Goal: Task Accomplishment & Management: Complete application form

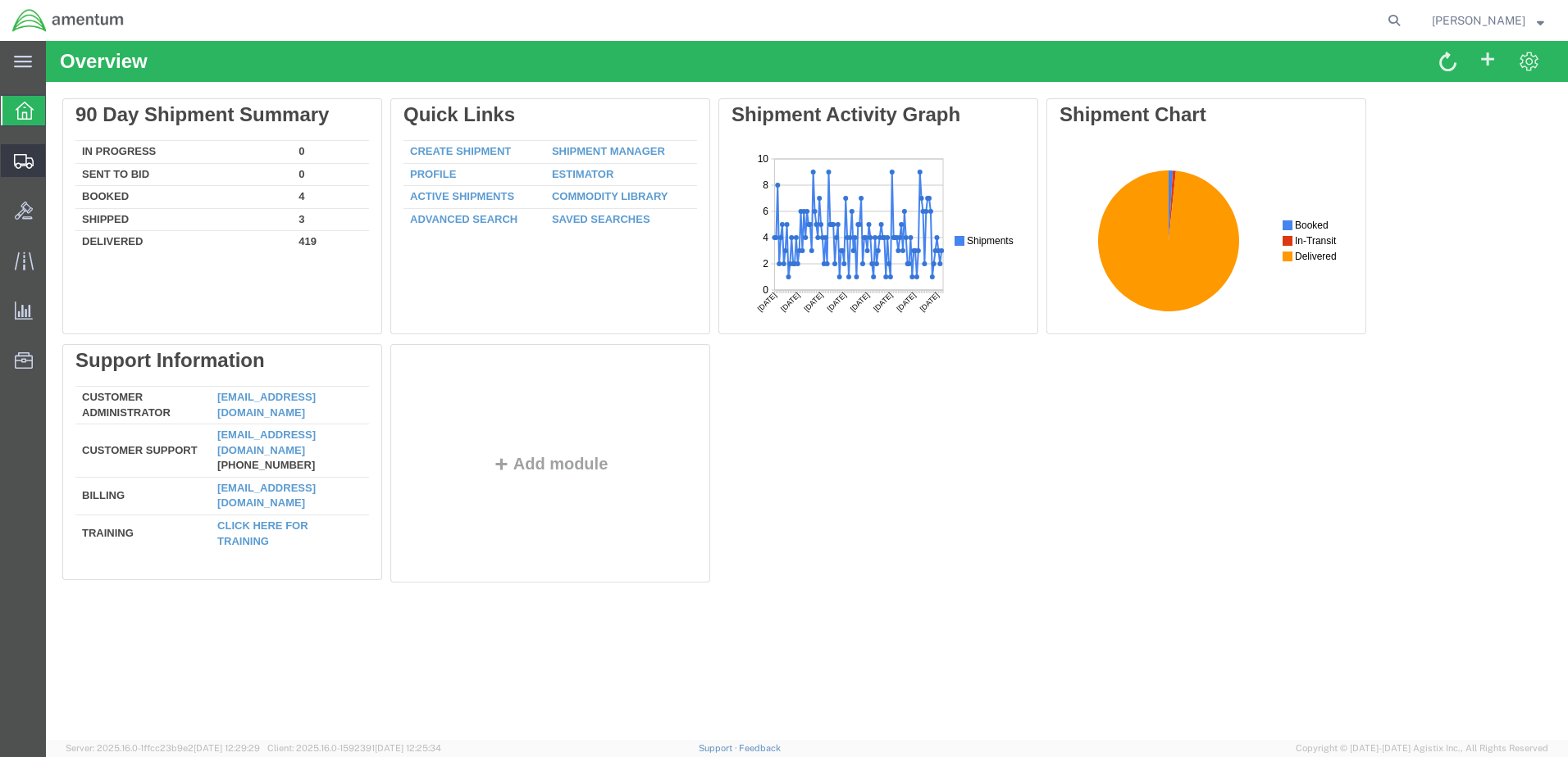
click at [0, 0] on span "Create Shipment" at bounding box center [0, 0] width 0 height 0
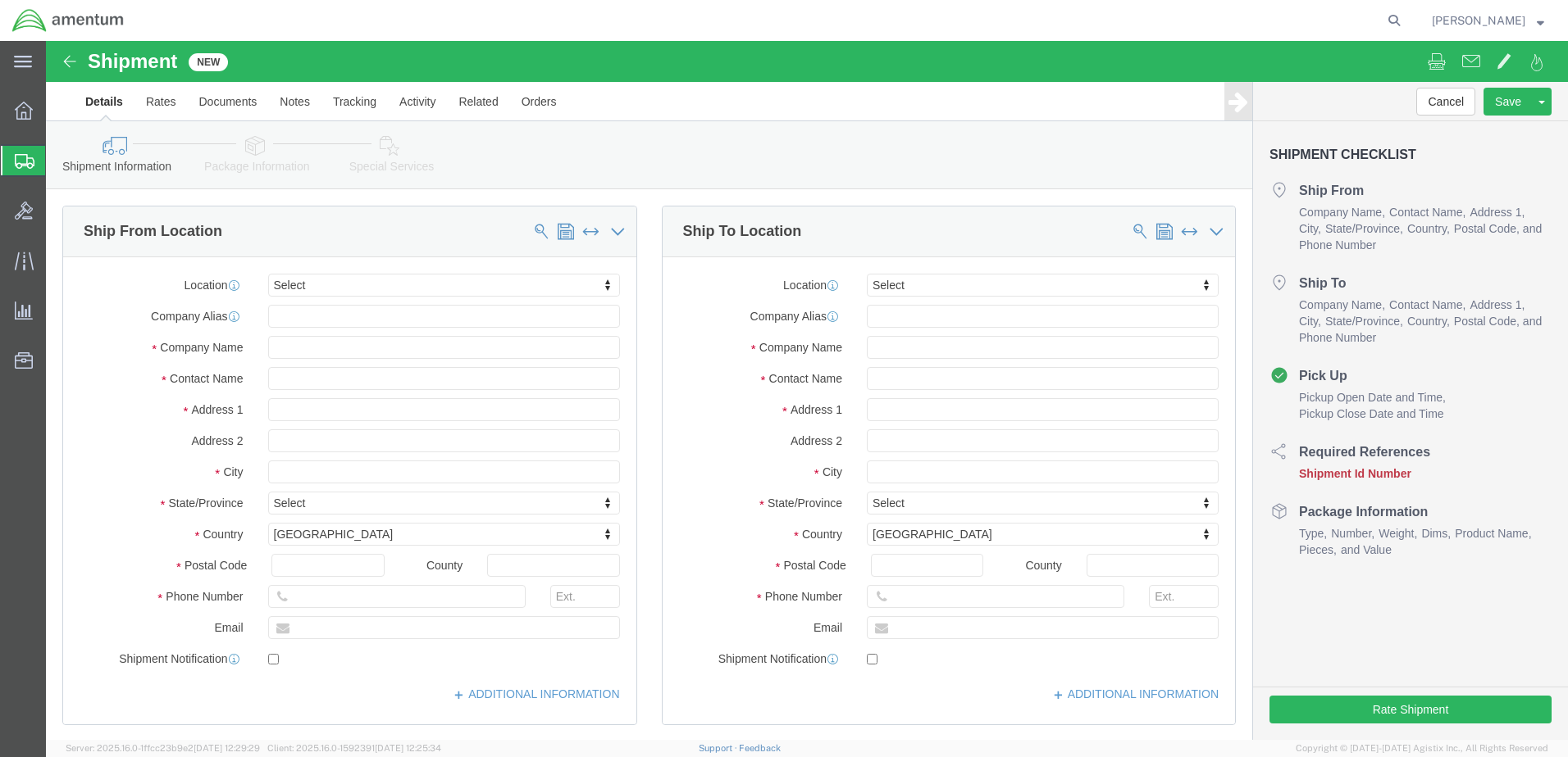
select select
click input "text"
type input "[PERSON_NAME]"
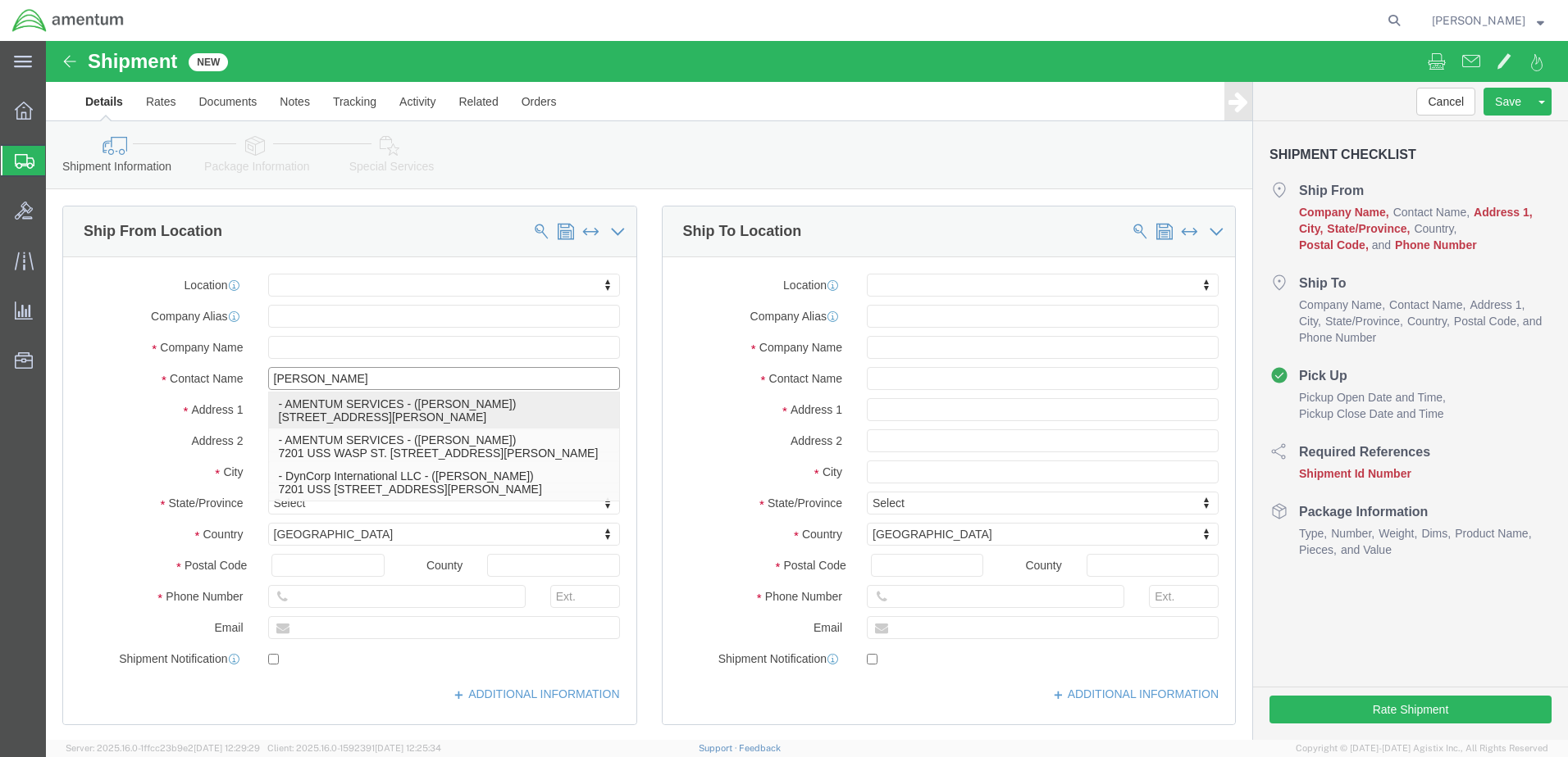
click p "- AMENTUM SERVICES - ([PERSON_NAME]) [STREET_ADDRESS][PERSON_NAME]"
select select
type input "7201 USS WASP ST"
type input "BLDG 2992"
type input "32570"
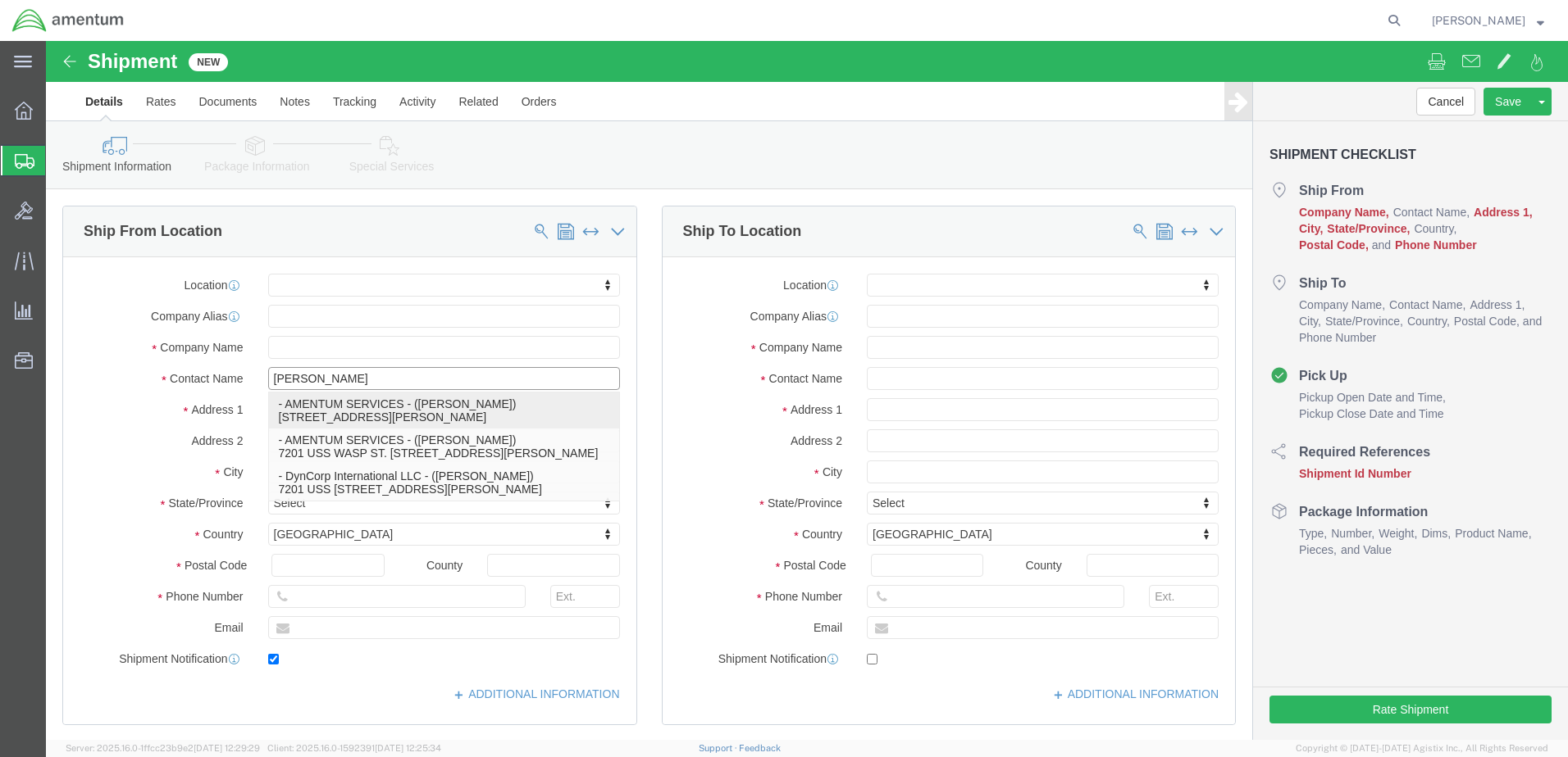
type input "[PHONE_NUMBER]"
type input "[PERSON_NAME][EMAIL_ADDRESS][PERSON_NAME][DOMAIN_NAME]"
checkbox input "true"
type input "AMENTUM SERVICES"
type input "[PERSON_NAME]"
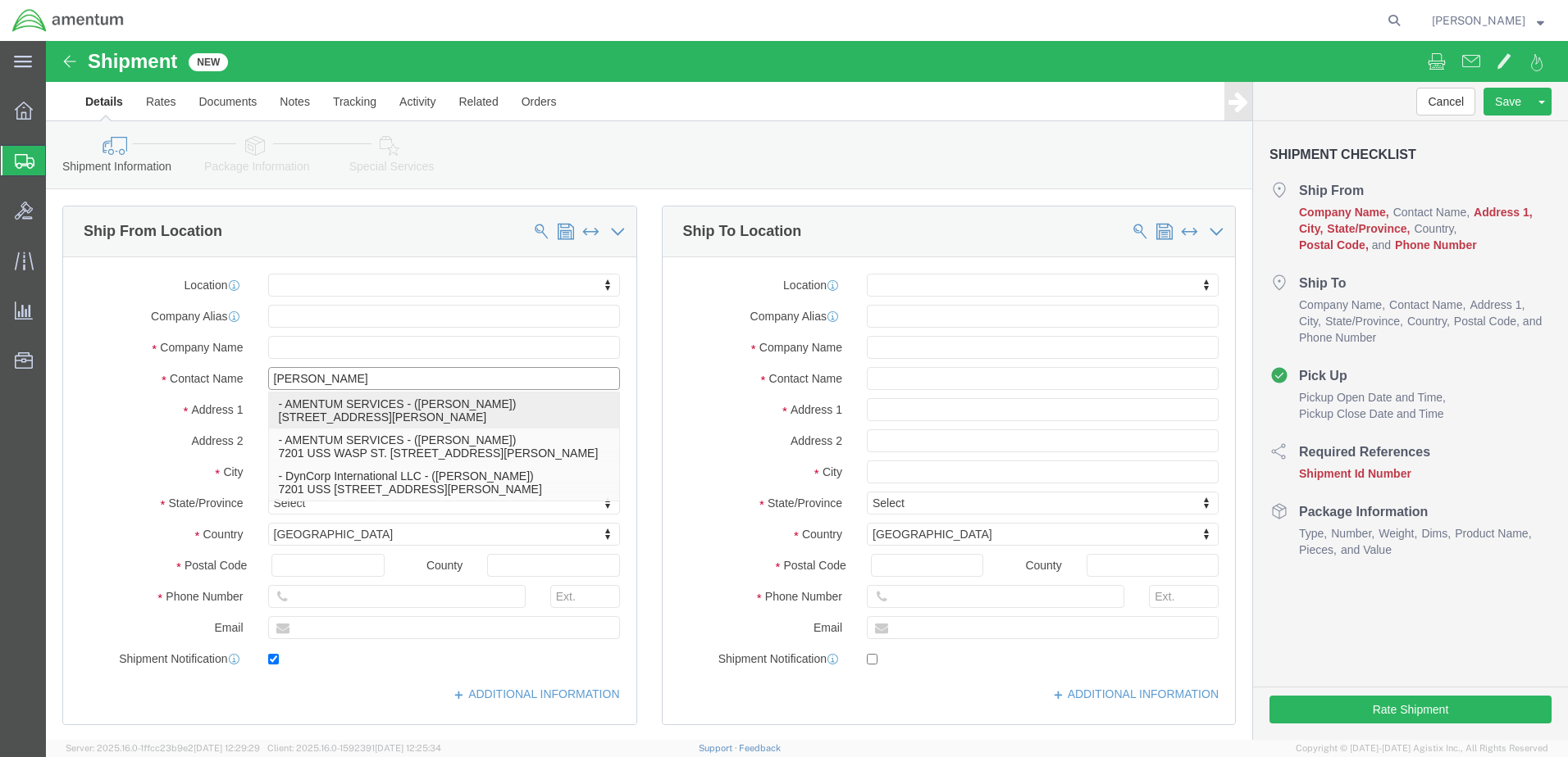
type input "[PERSON_NAME]"
select select "FL"
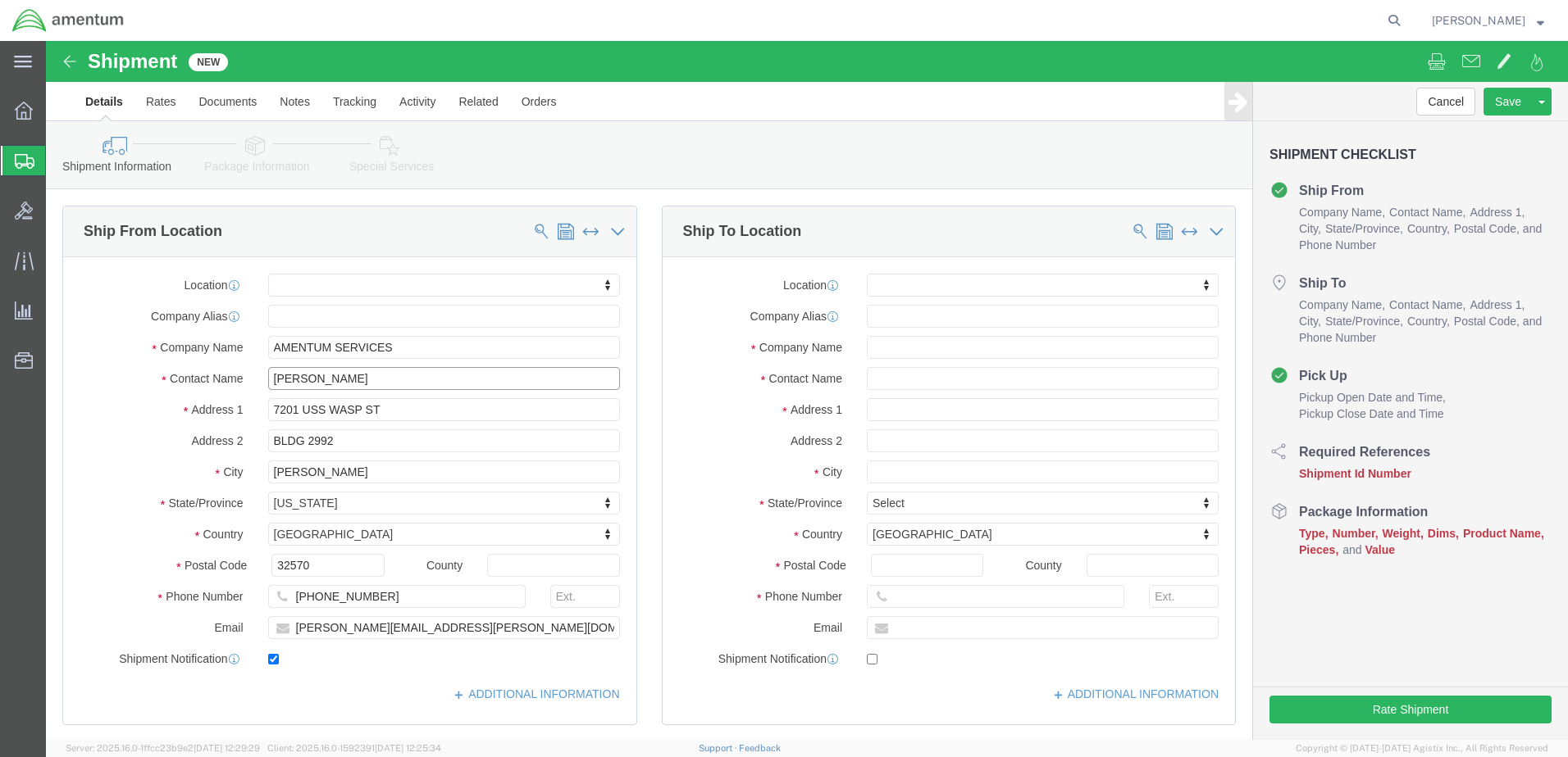
type input "[PERSON_NAME]"
click input "text"
type input "[PERSON_NAME]"
click input "text"
type input "21000 BROKPARK rOAD"
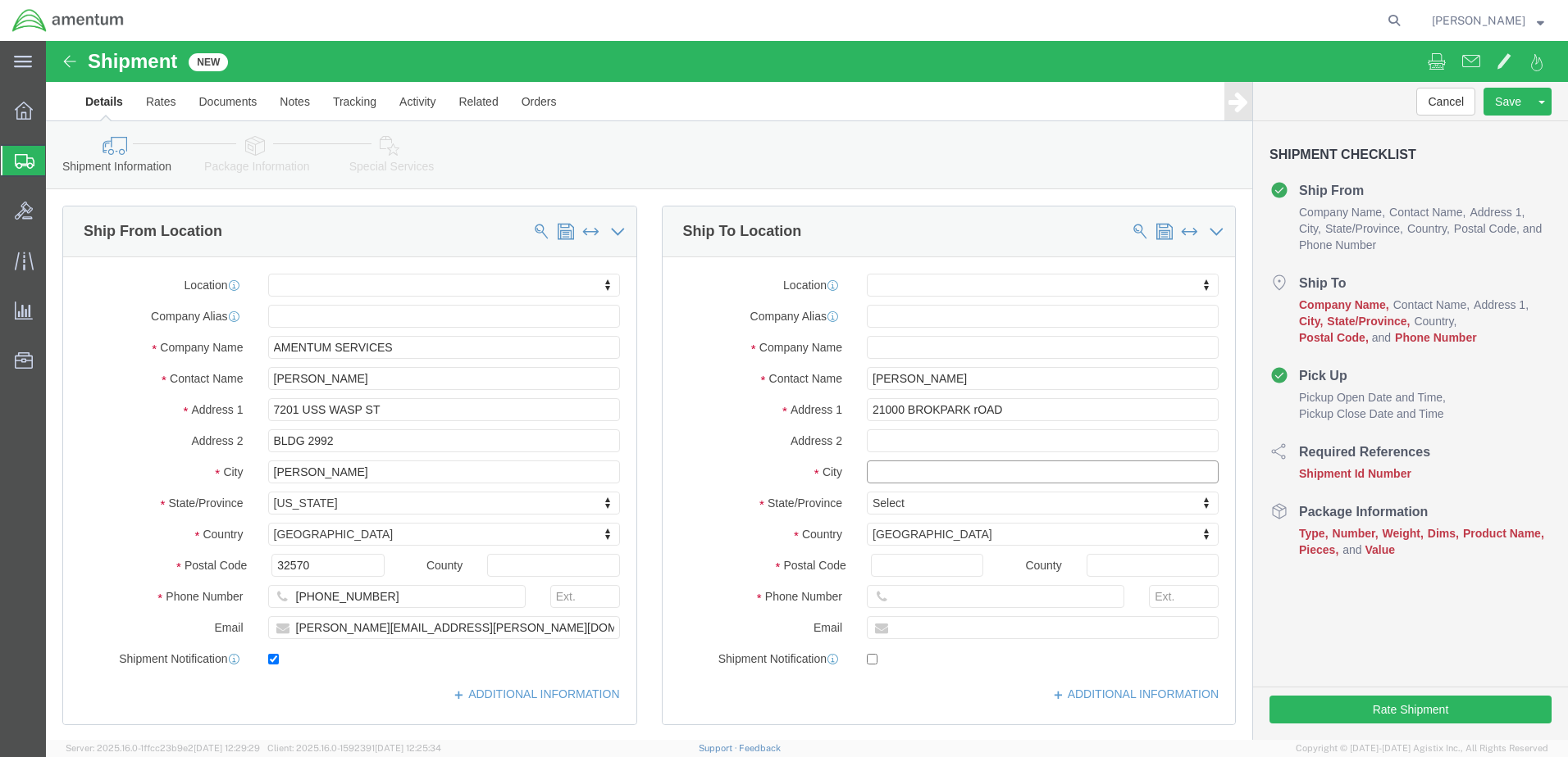
select select
click input "text"
type input "c"
type input "[GEOGRAPHIC_DATA]"
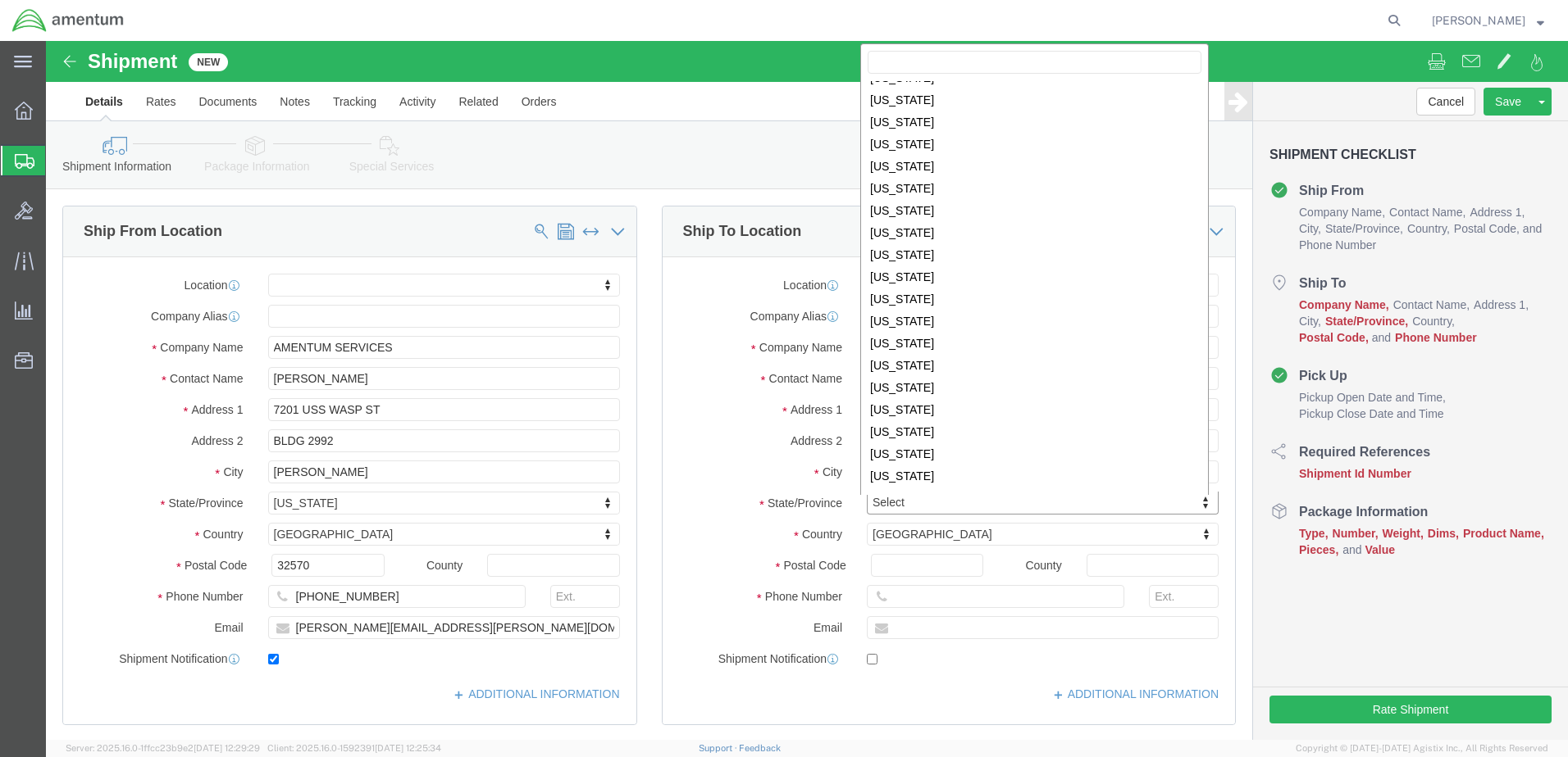
scroll to position [494, 0]
select select
select select "OH"
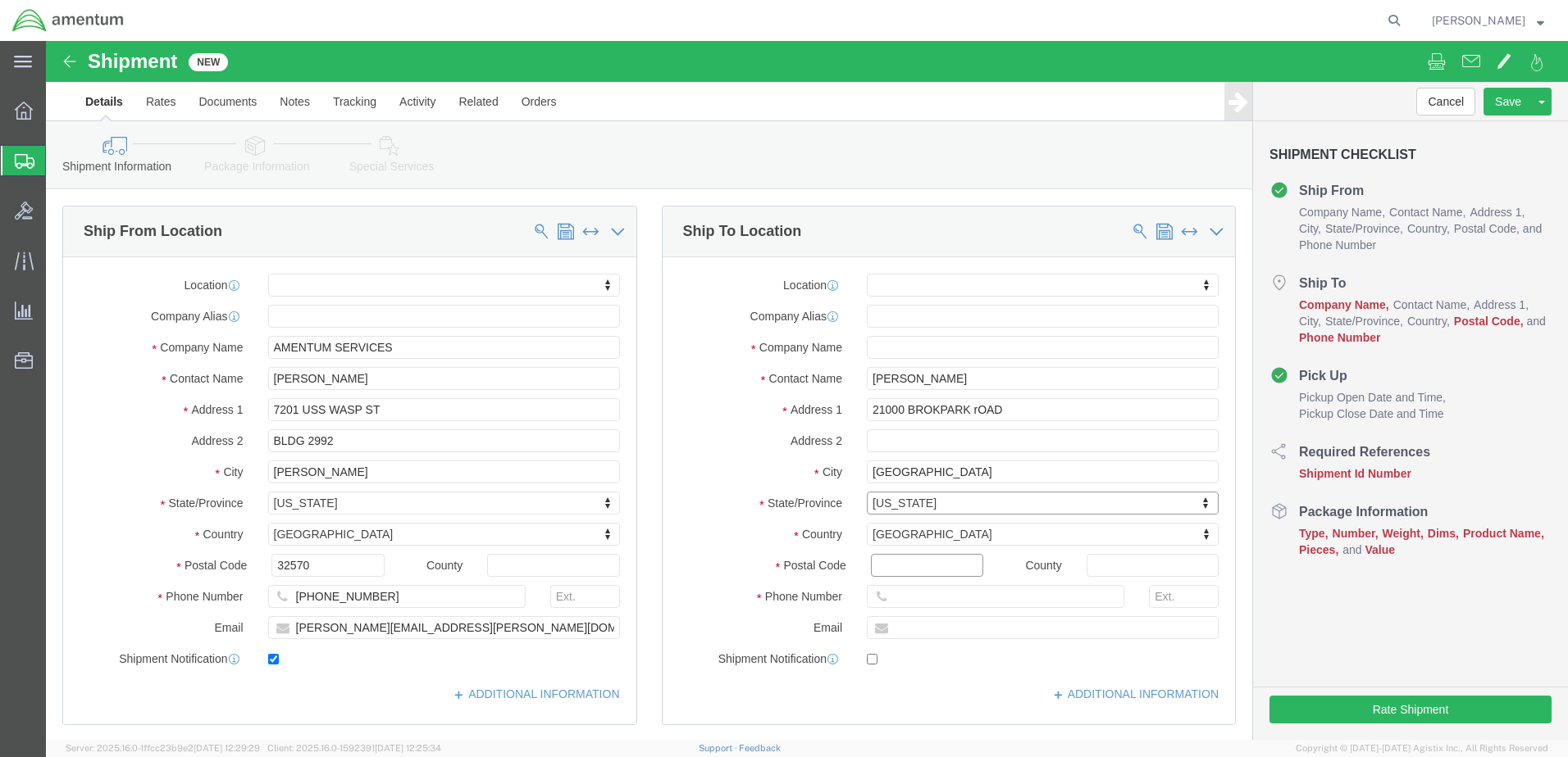
click input "Postal Code"
type input "44135"
select select
click input "text"
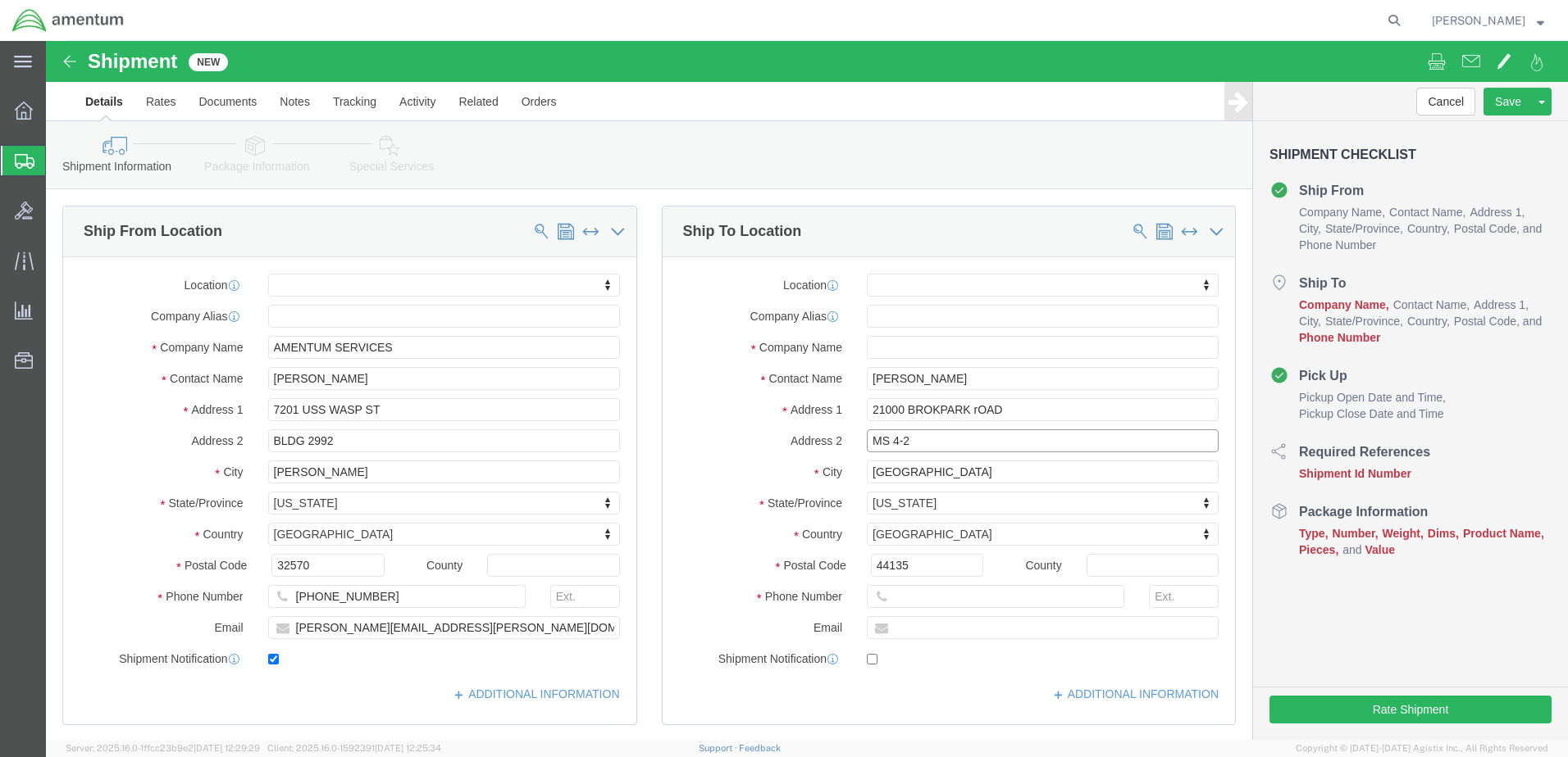
type input "MS 4-2"
click input "text"
type input "[PHONE_NUMBER]"
click input "text"
click label "Email"
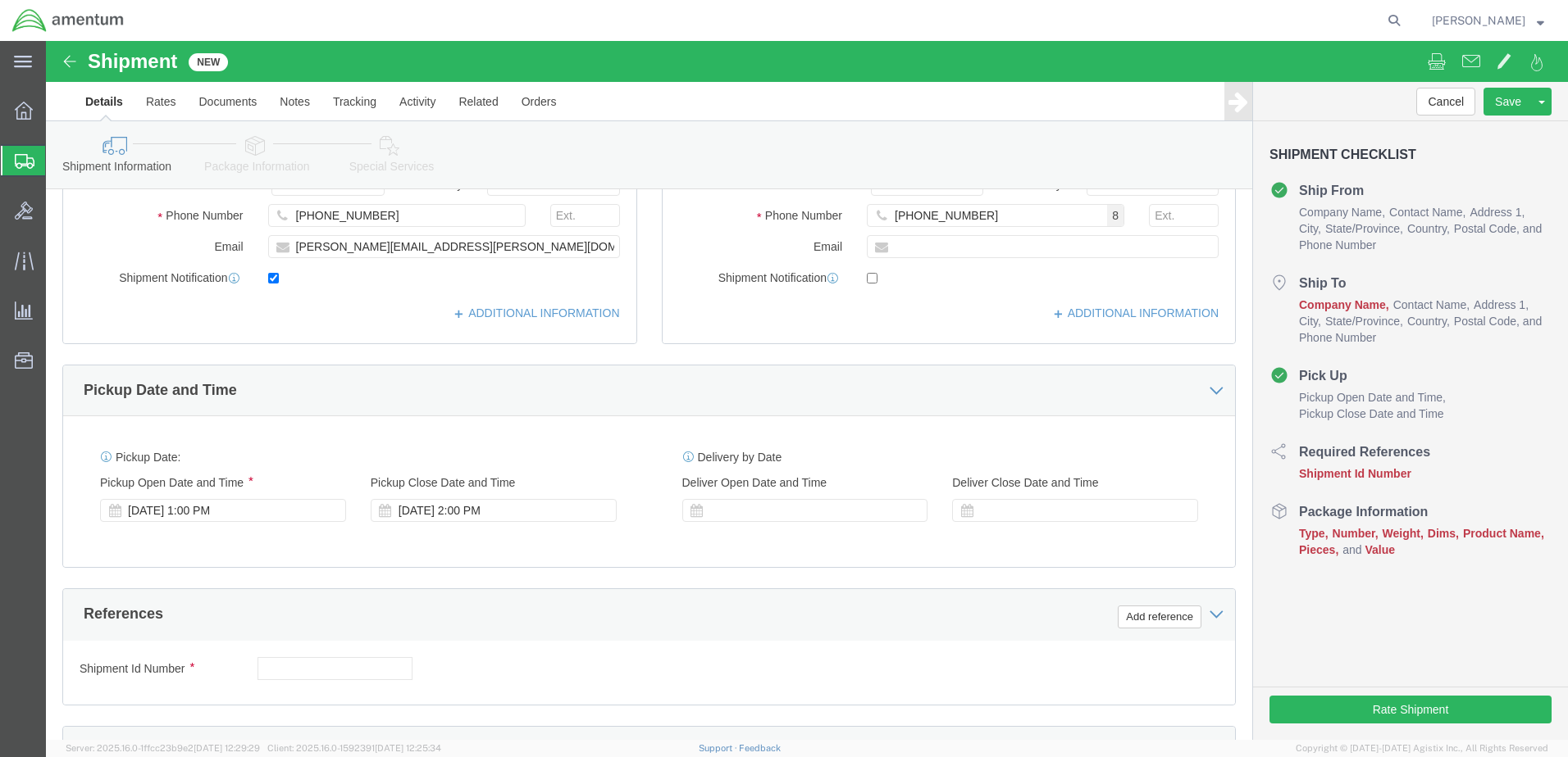
scroll to position [410, 0]
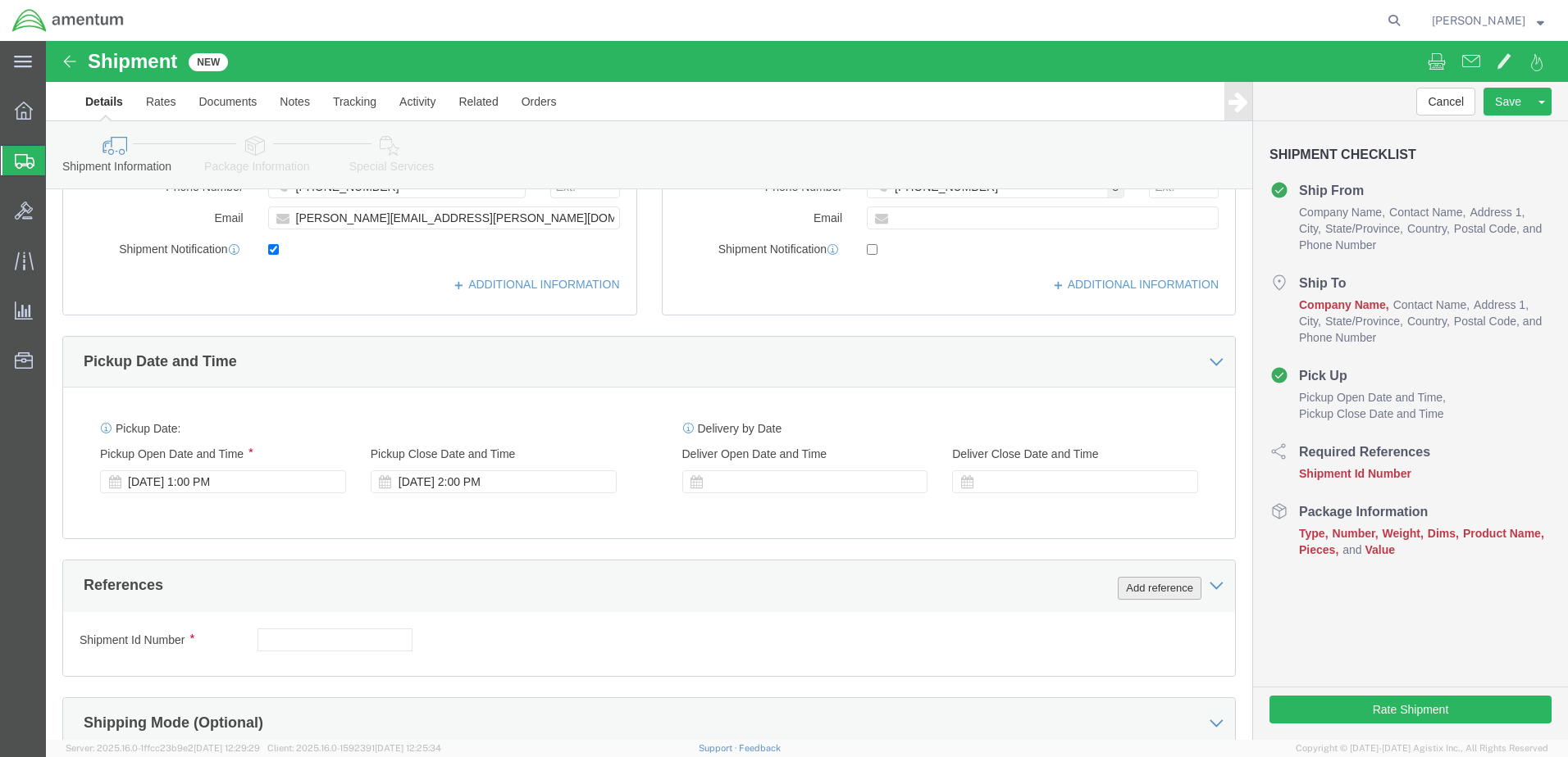
click button "Add reference"
click div "[DATE] 2:00 PM"
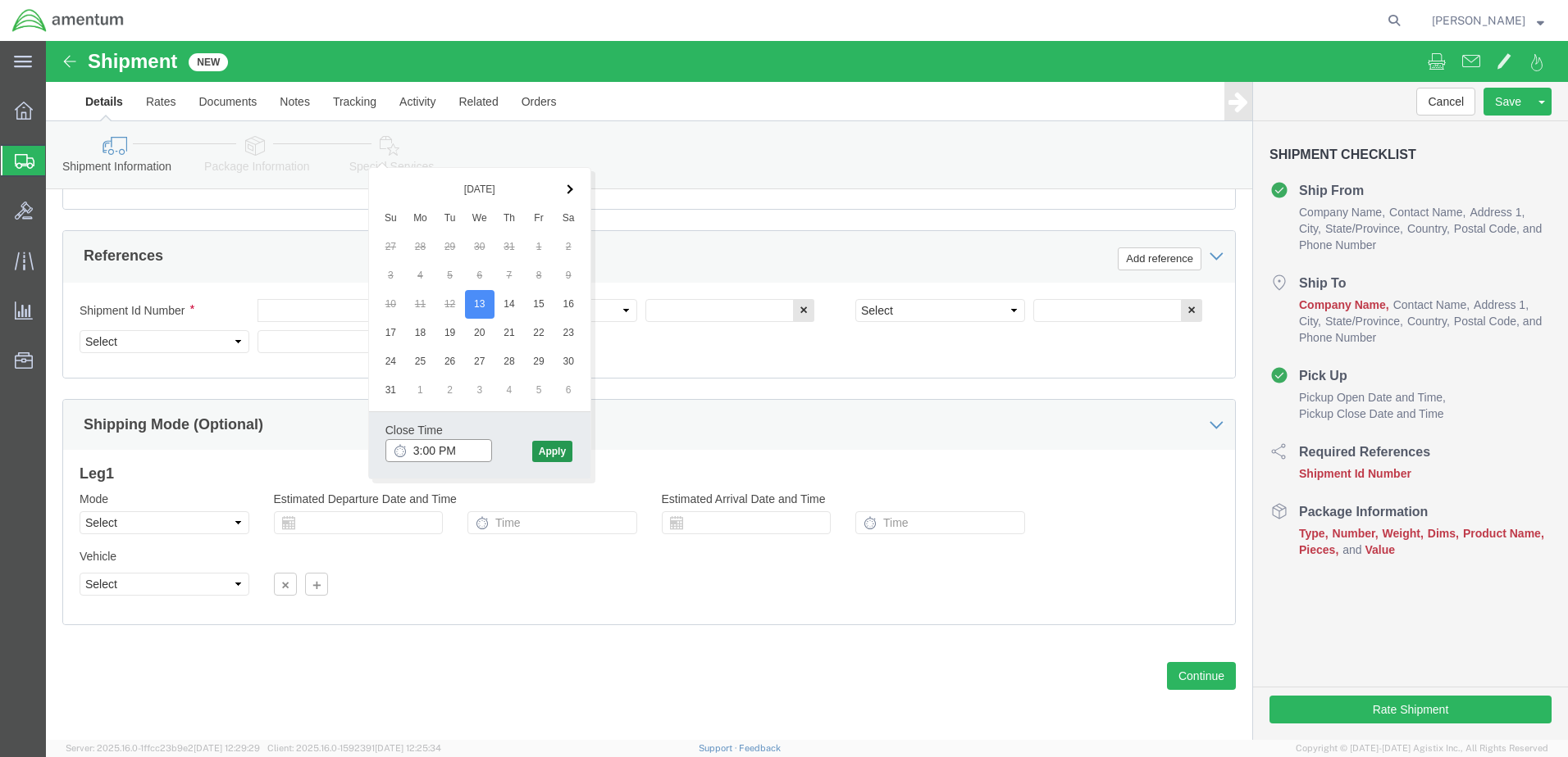
type input "3:00 PM"
click button "Apply"
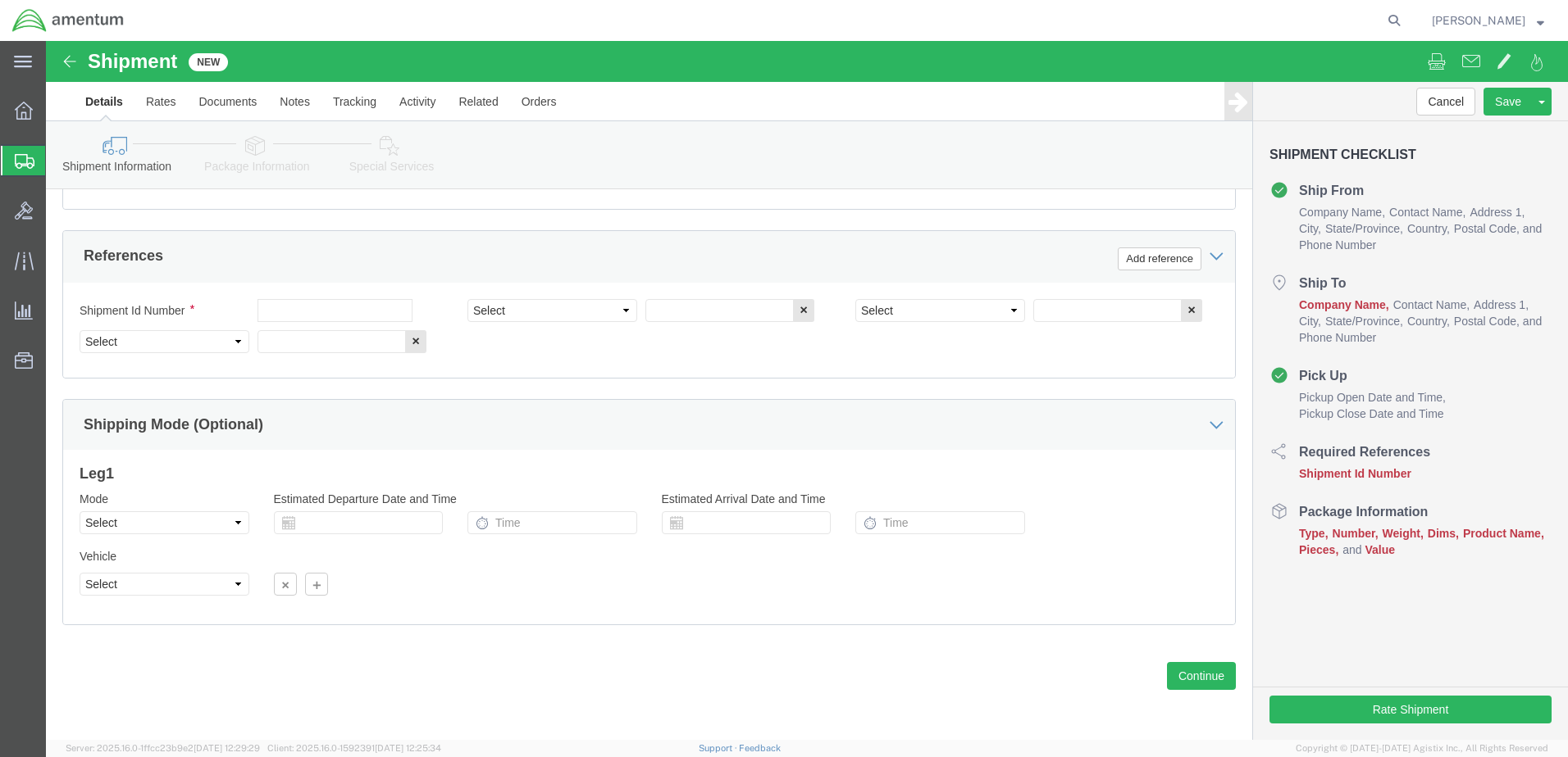
scroll to position [657, 0]
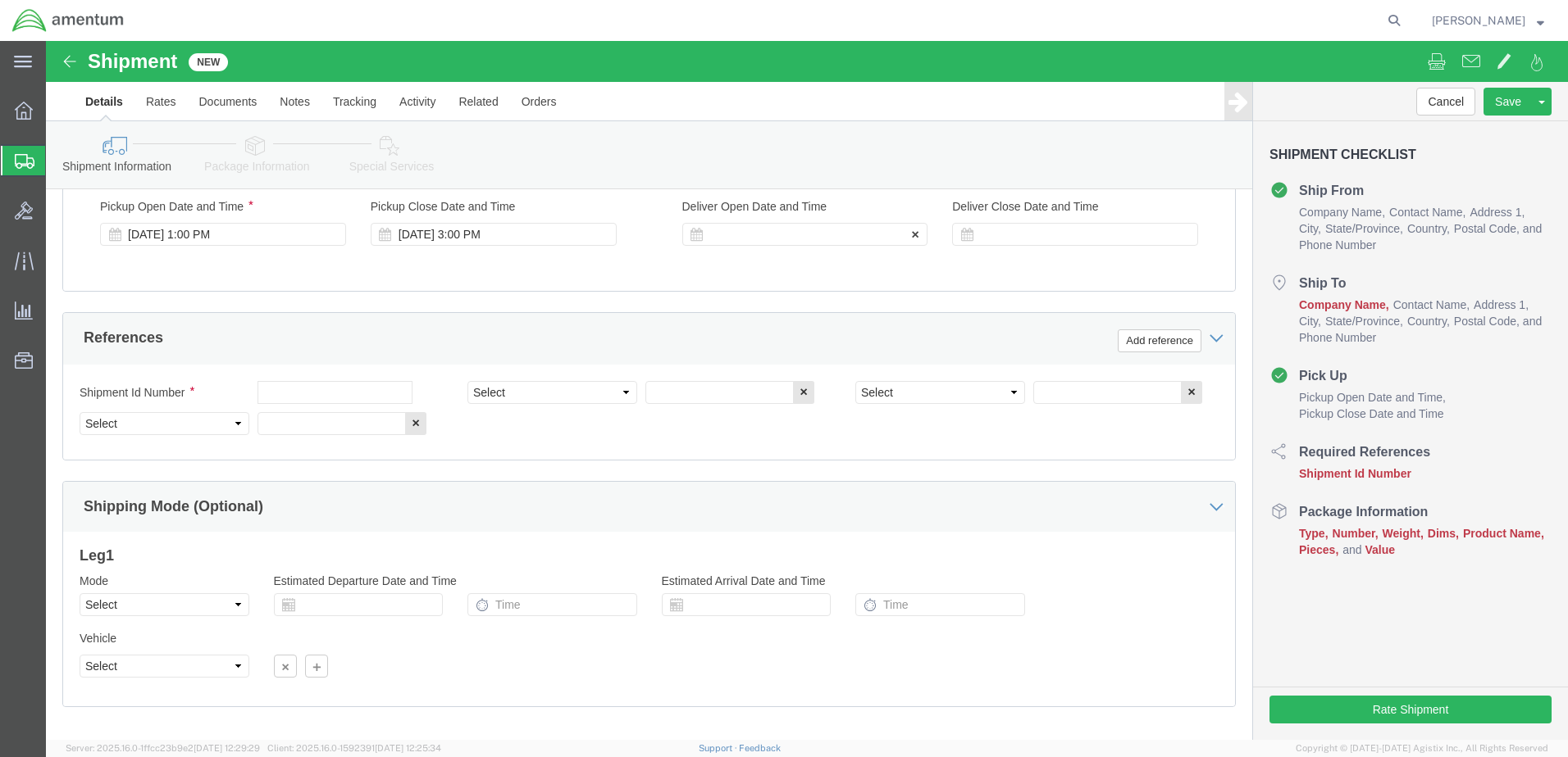
click div
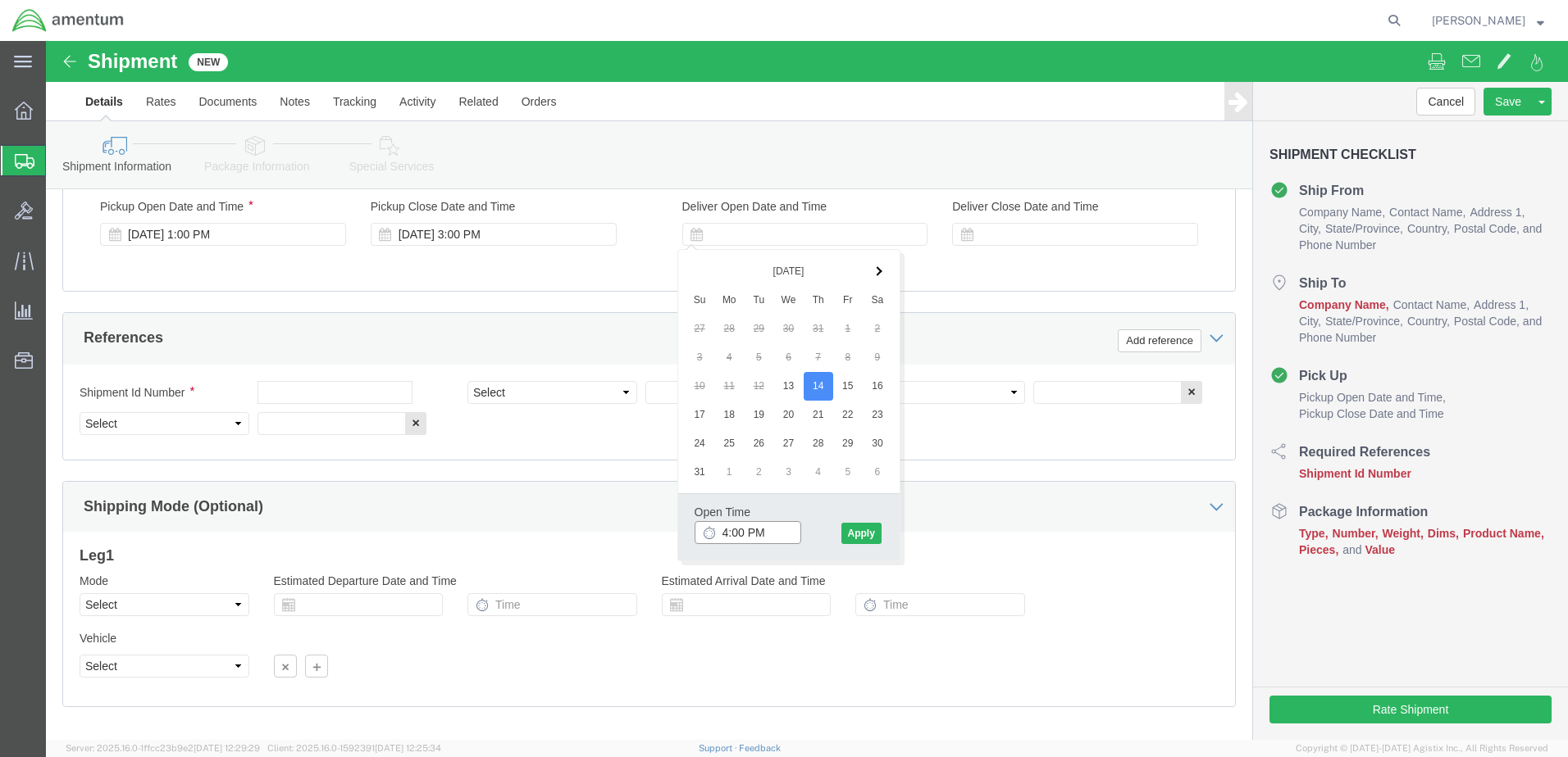
click input "4:00 PM"
type input "7:00 AM"
click button "Apply"
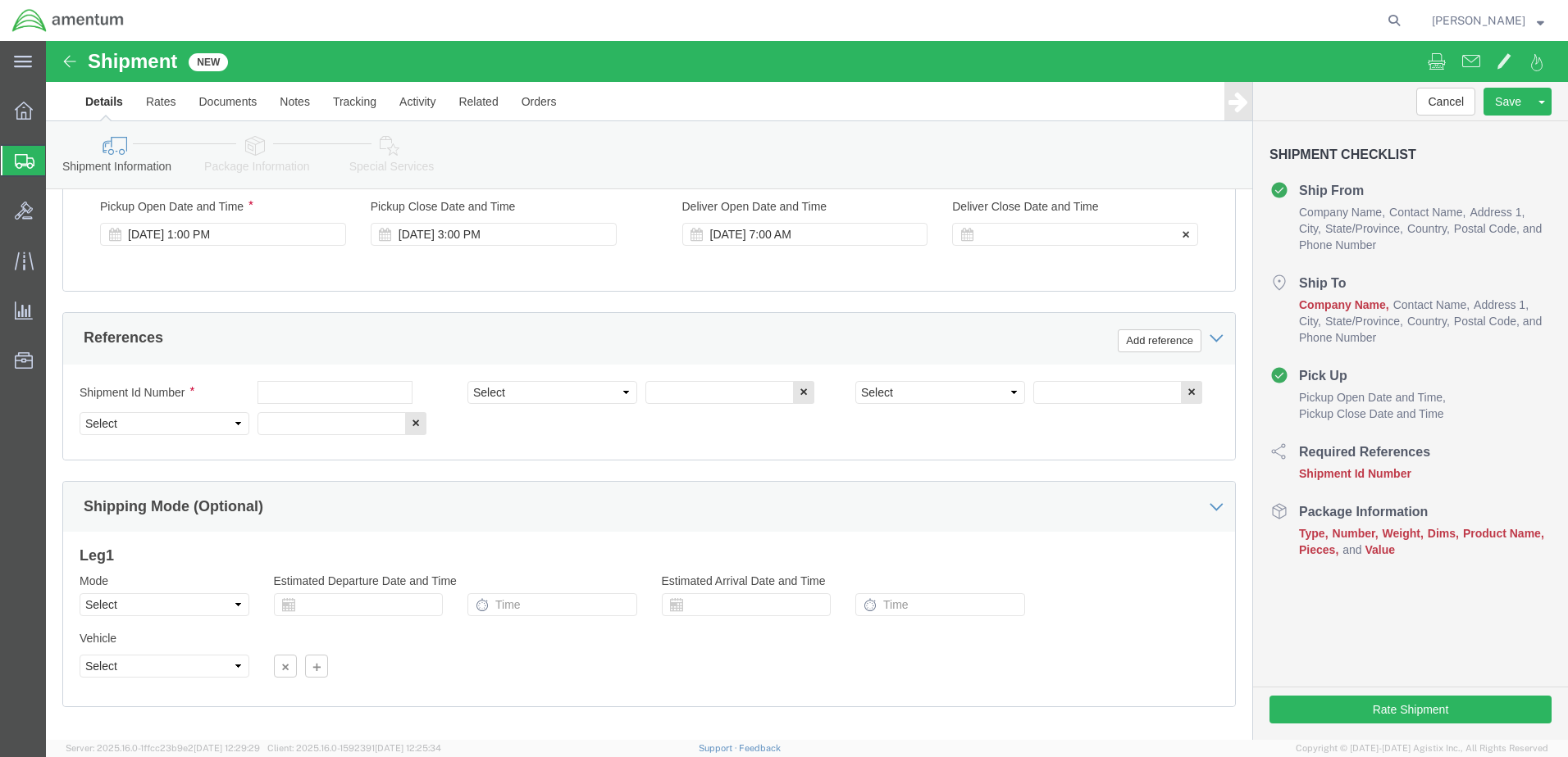
click div
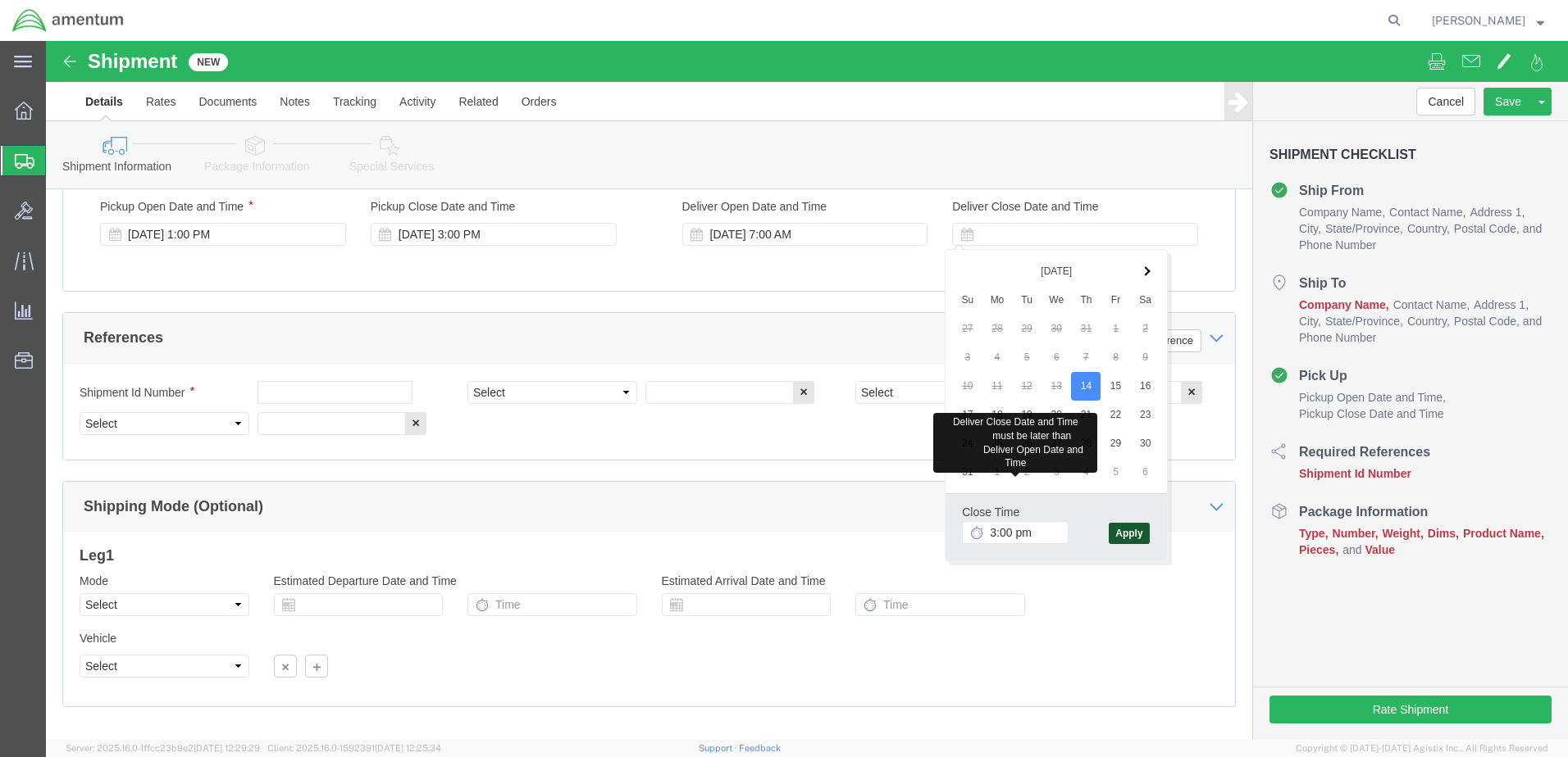
type input "3:00 PM"
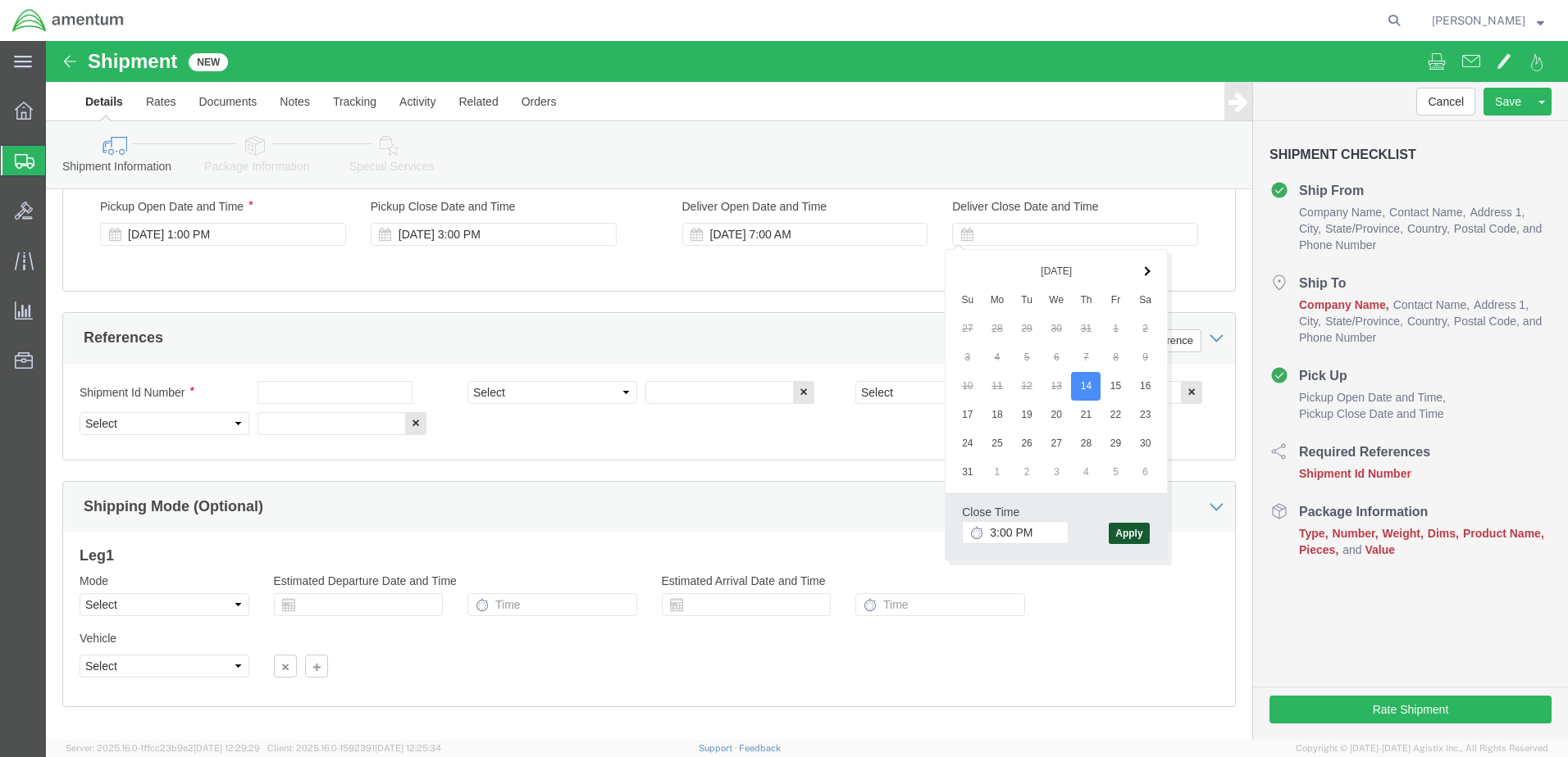
click button "Apply"
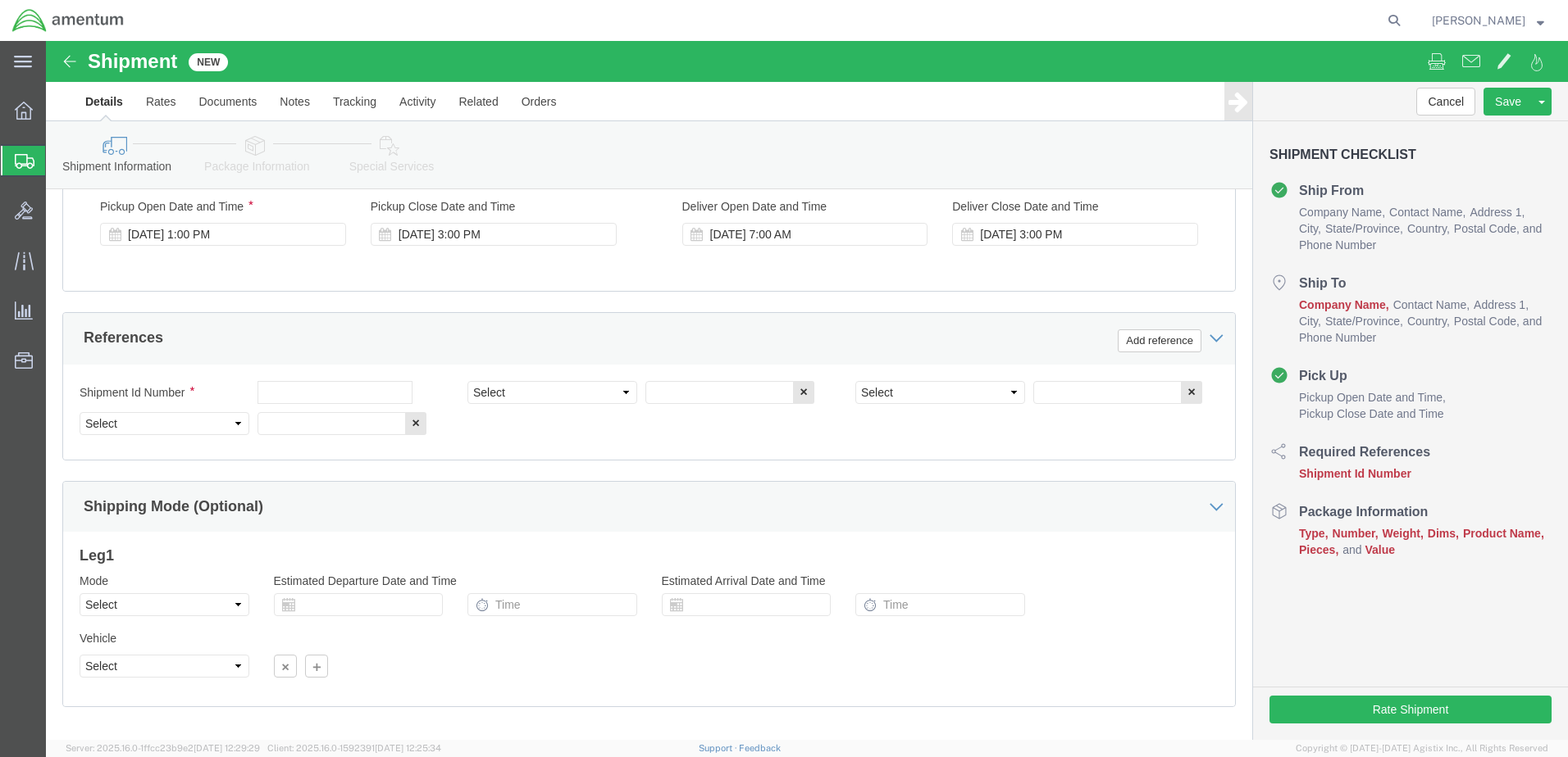
click div "Select Account Type Activity ID Airline Appointment Number ASN Batch Request # …"
drag, startPoint x: 73, startPoint y: 387, endPoint x: 83, endPoint y: 387, distance: 10.0
click select "Select Account Type Activity ID Airline Appointment Number ASN Batch Request # …"
select select "DEPT"
click select "Select Account Type Activity ID Airline Appointment Number ASN Batch Request # …"
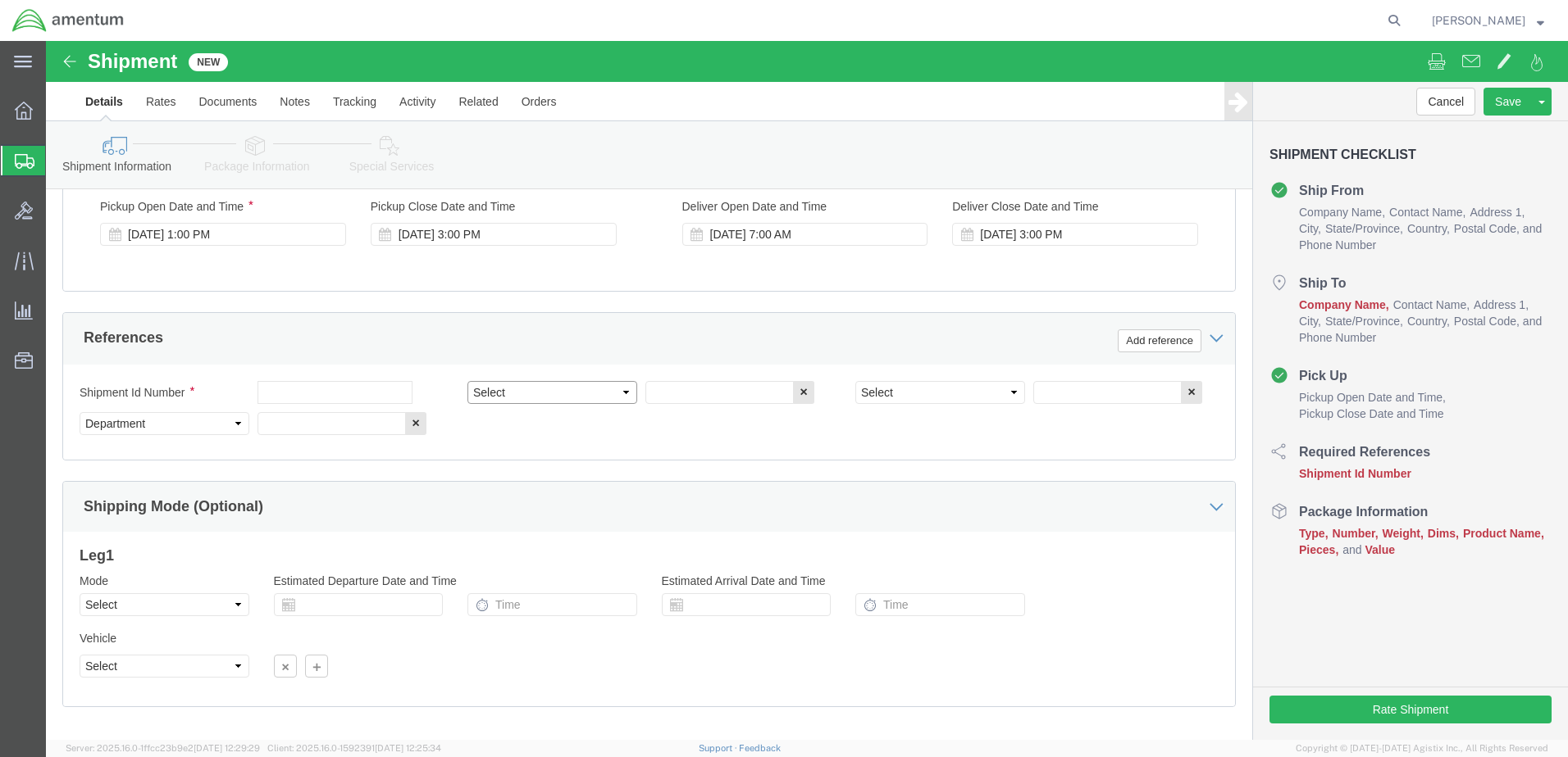
click select "Select Account Type Activity ID Airline Appointment Number ASN Batch Request # …"
select select "PROJNUM"
click select "Select Account Type Activity ID Airline Appointment Number ASN Batch Request # …"
select select "PCKSLIP"
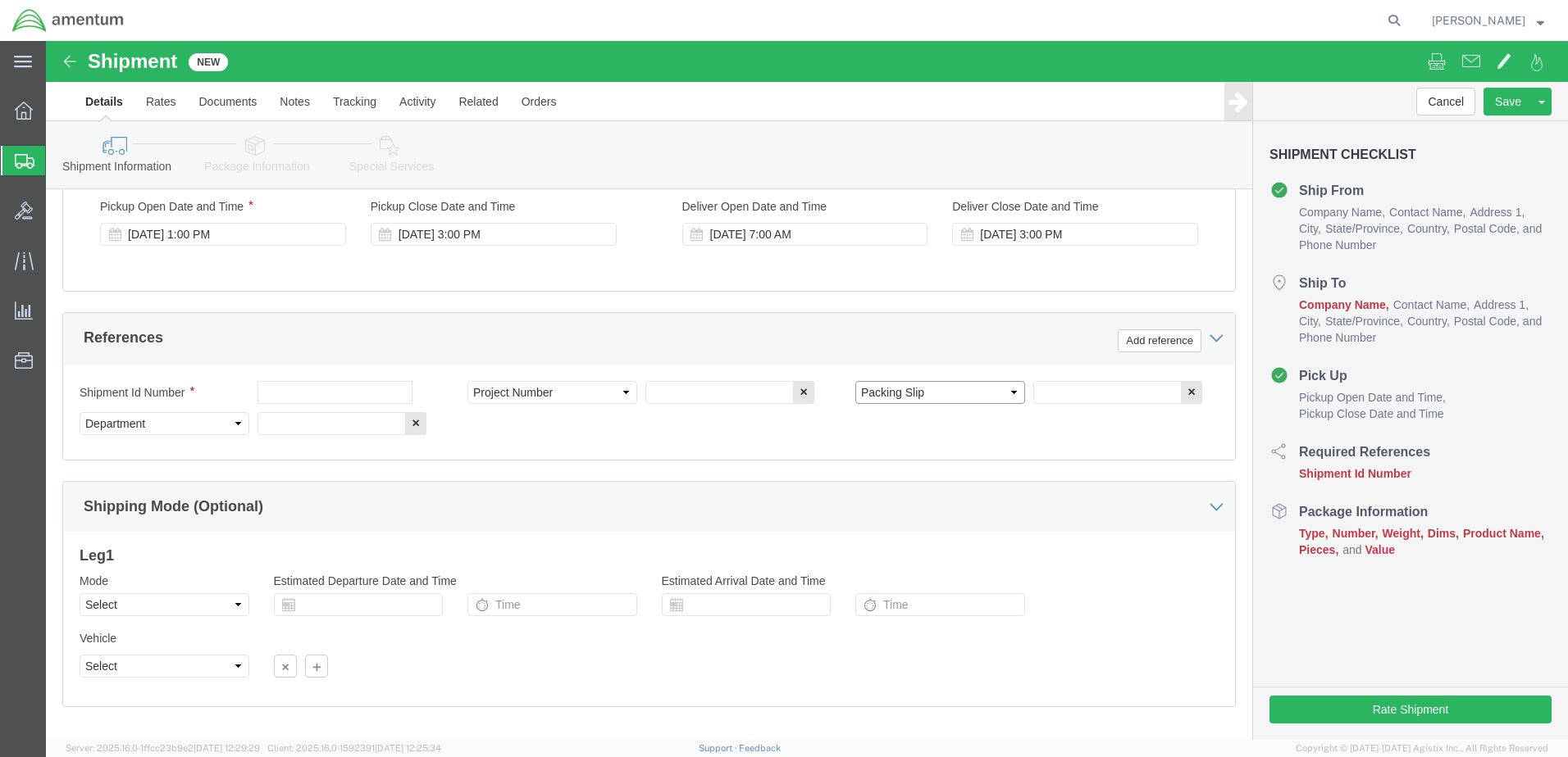
click select "Select Account Type Activity ID Airline Appointment Number ASN Batch Request # …"
click input "text"
type input "6000"
click input "text"
type input "T44"
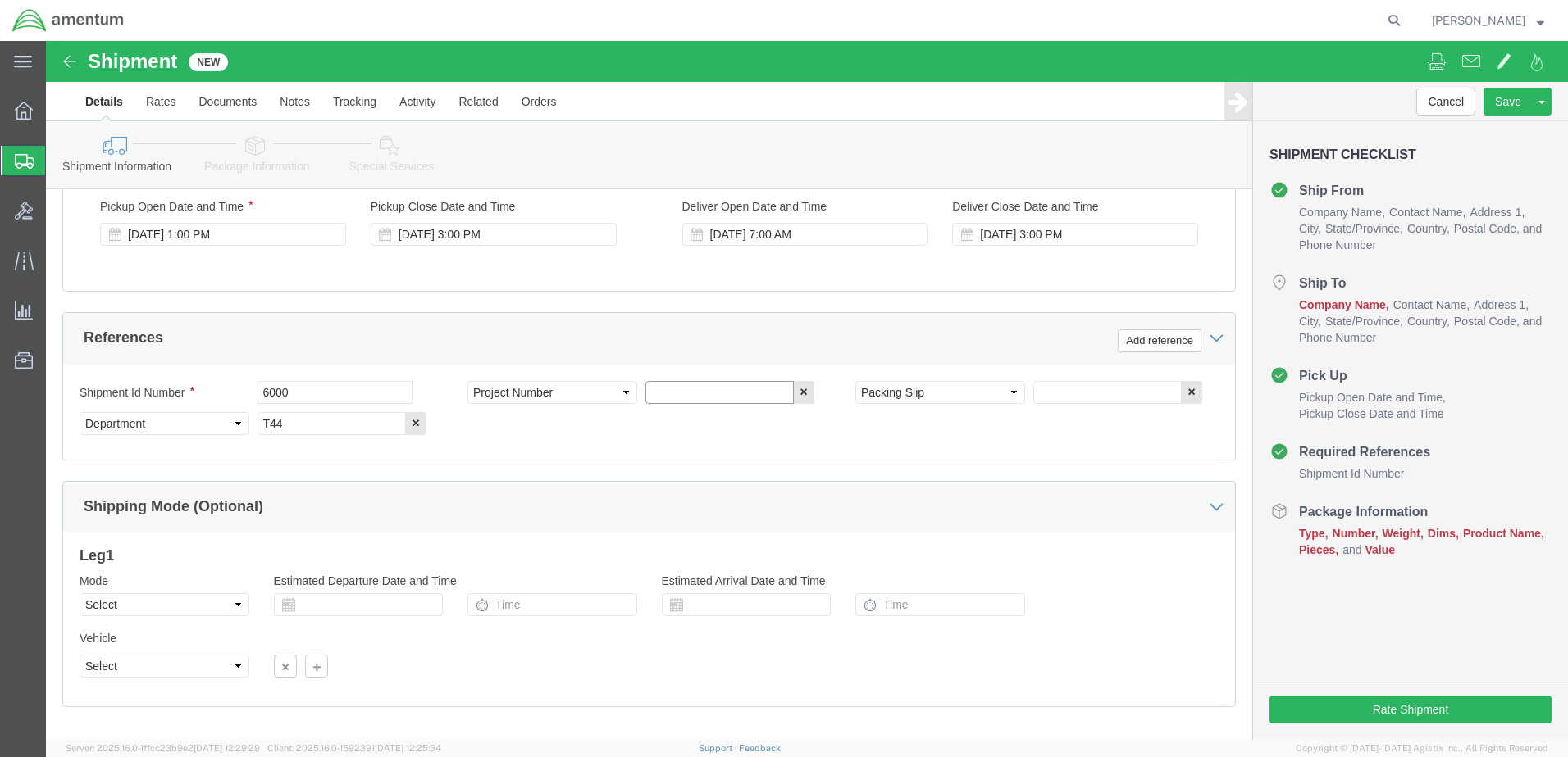
click input "text"
type input "6097.5.000.00.F.00.0.00W.000"
click input "text"
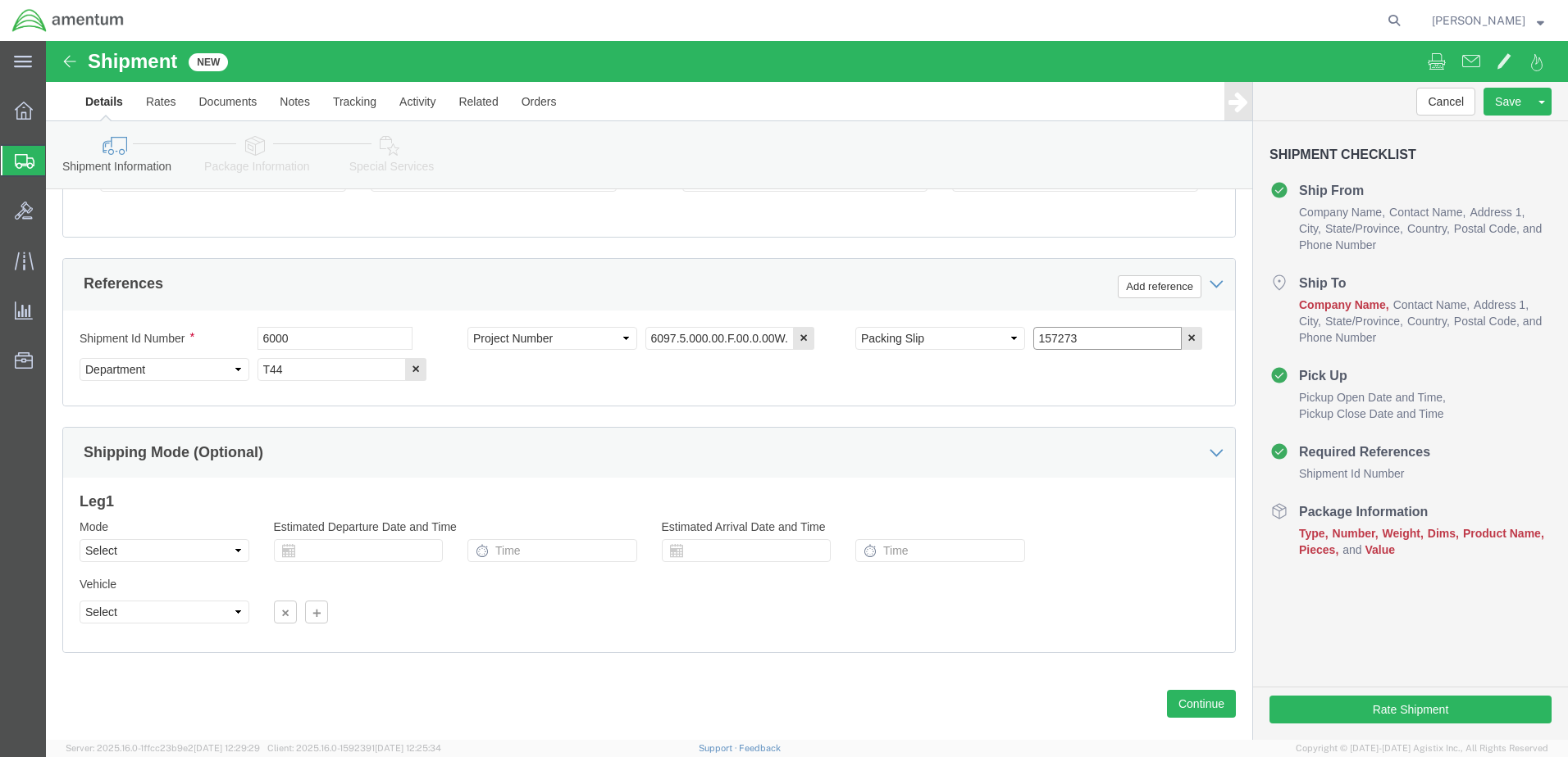
scroll to position [739, 0]
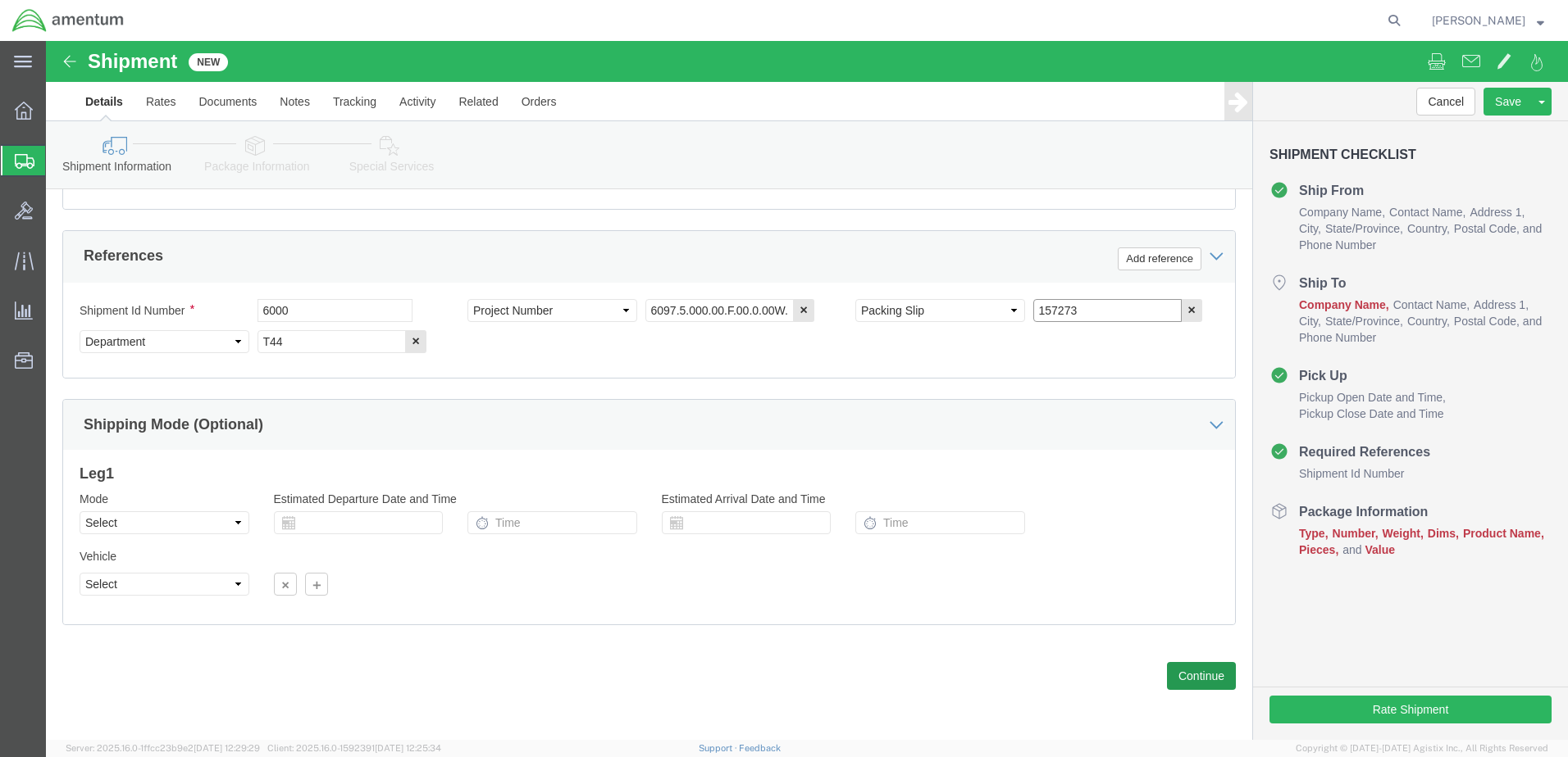
type input "157273"
click button "Continue"
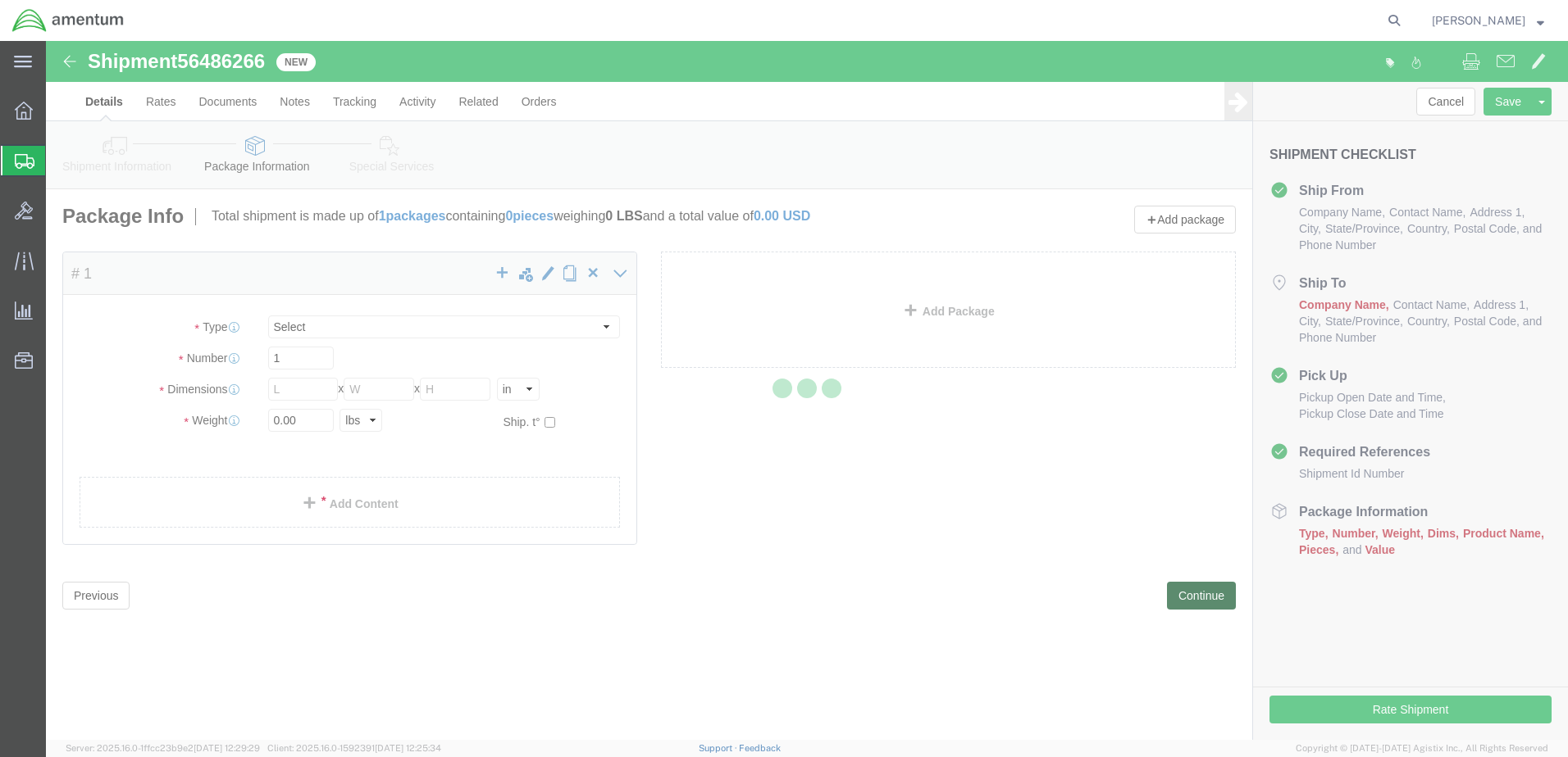
select select "CBOX"
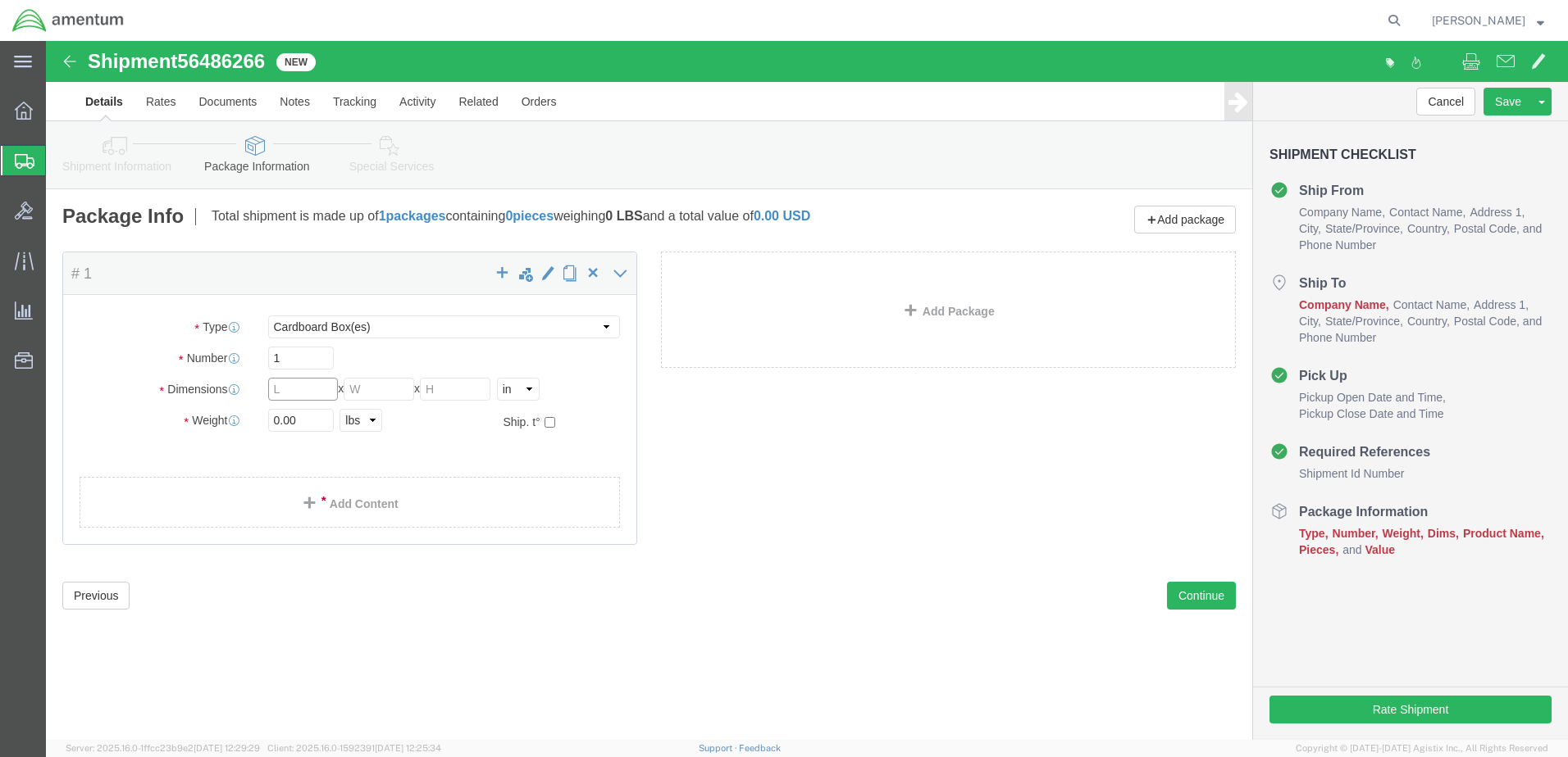
click input "text"
type input "10"
type input "7"
type input "4"
click input "0.00"
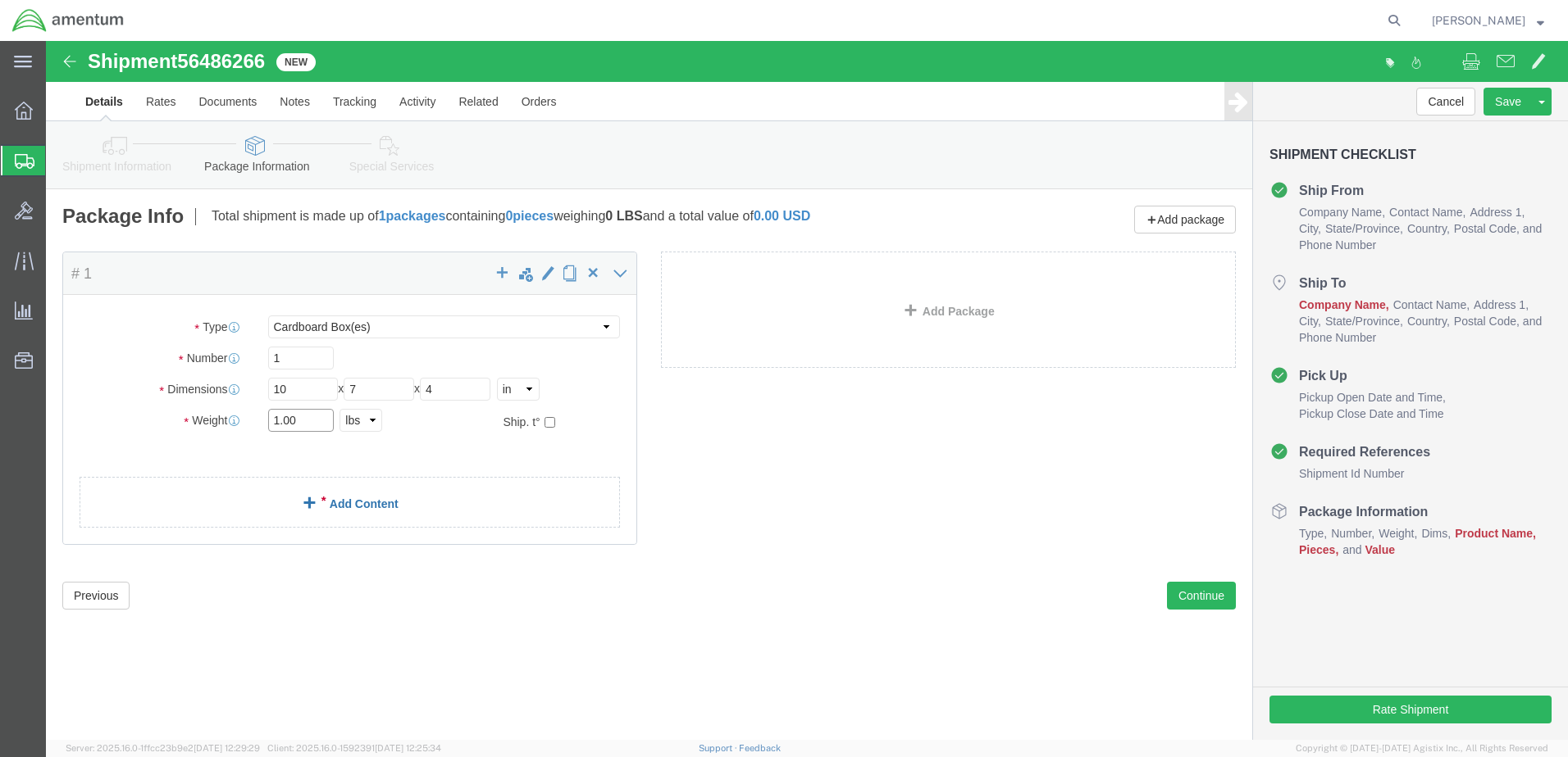
type input "1.00"
click link "Add Content"
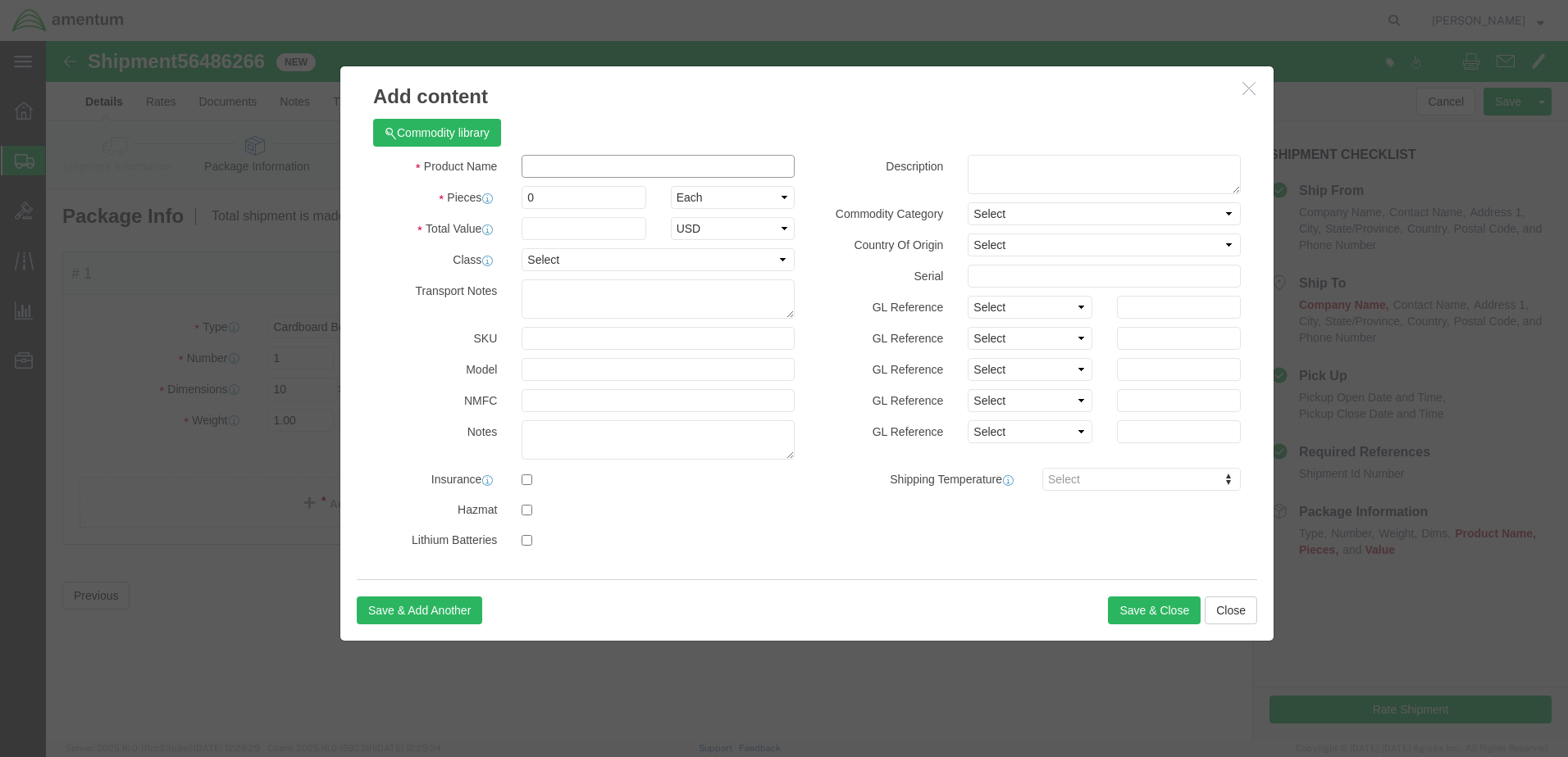
click input "text"
type input "PROTRACTRO, FIN POSITIONER"
drag, startPoint x: 511, startPoint y: 154, endPoint x: 433, endPoint y: 162, distance: 78.4
click div "Pieces 0 Select Bag Barrels 100Board Feet Bottle Box Blister Pack Carats Can Ca…"
type input "1"
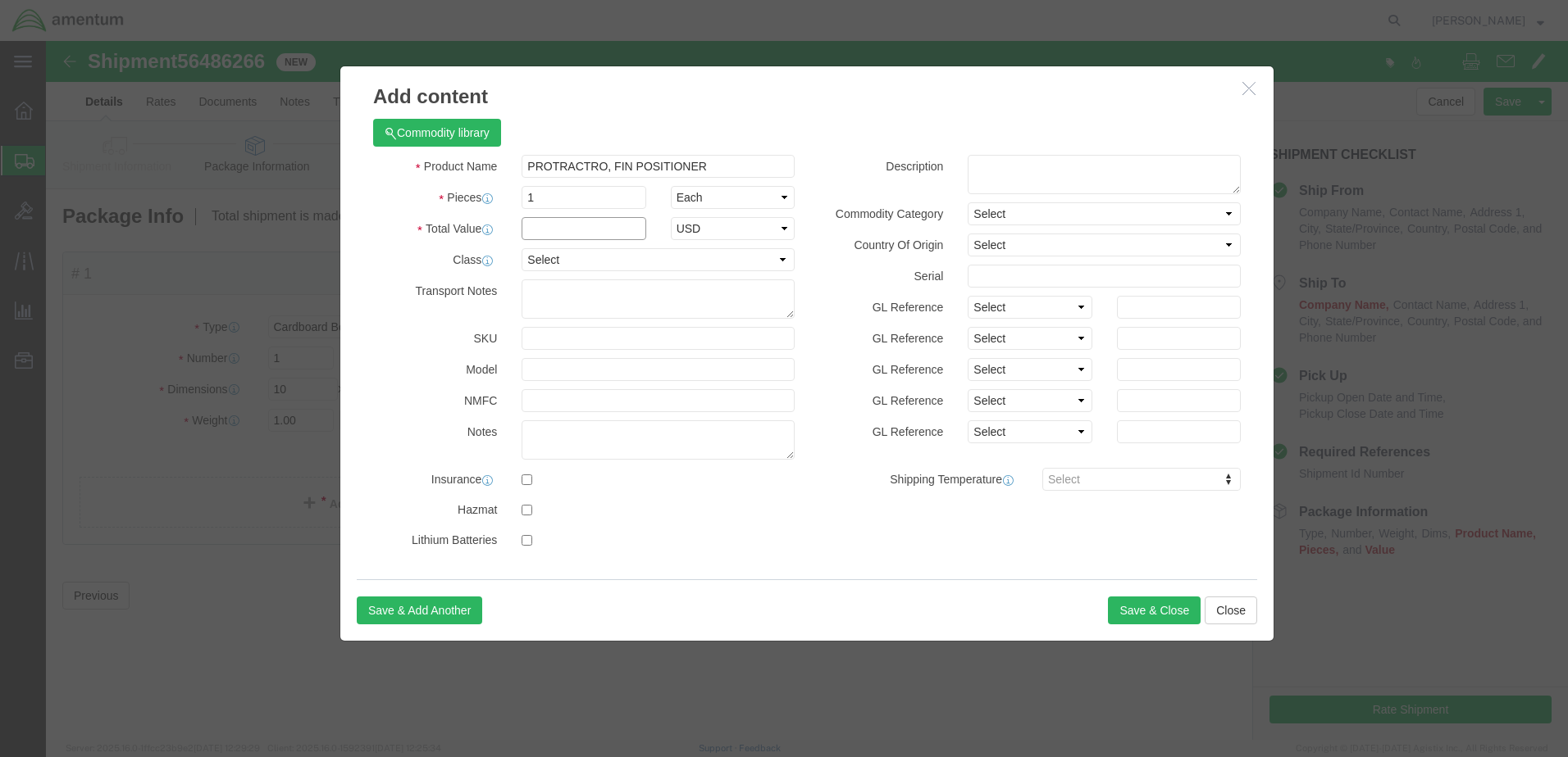
click input "text"
type input "5000"
click button "Save & Close"
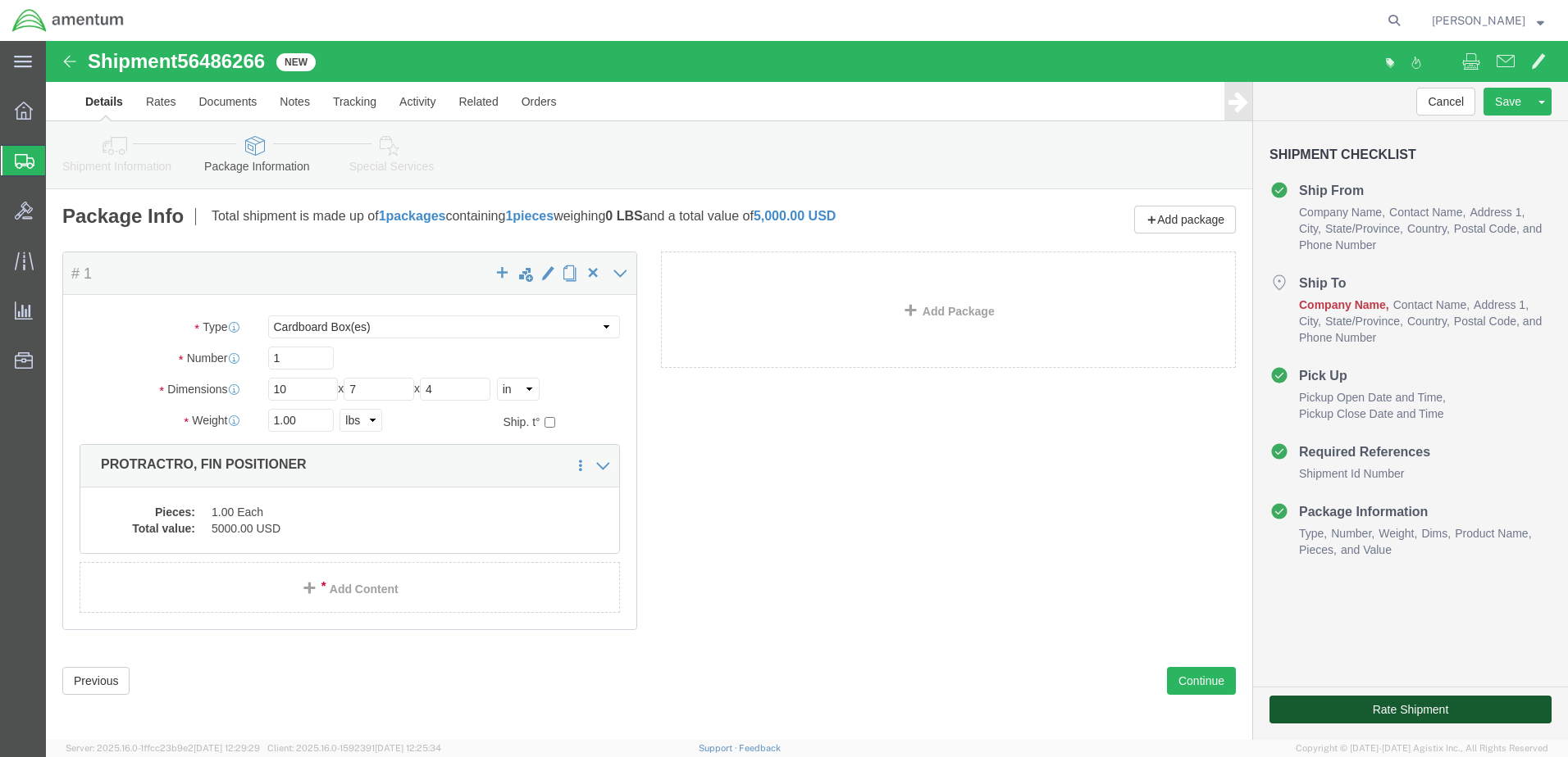
click button "Rate Shipment"
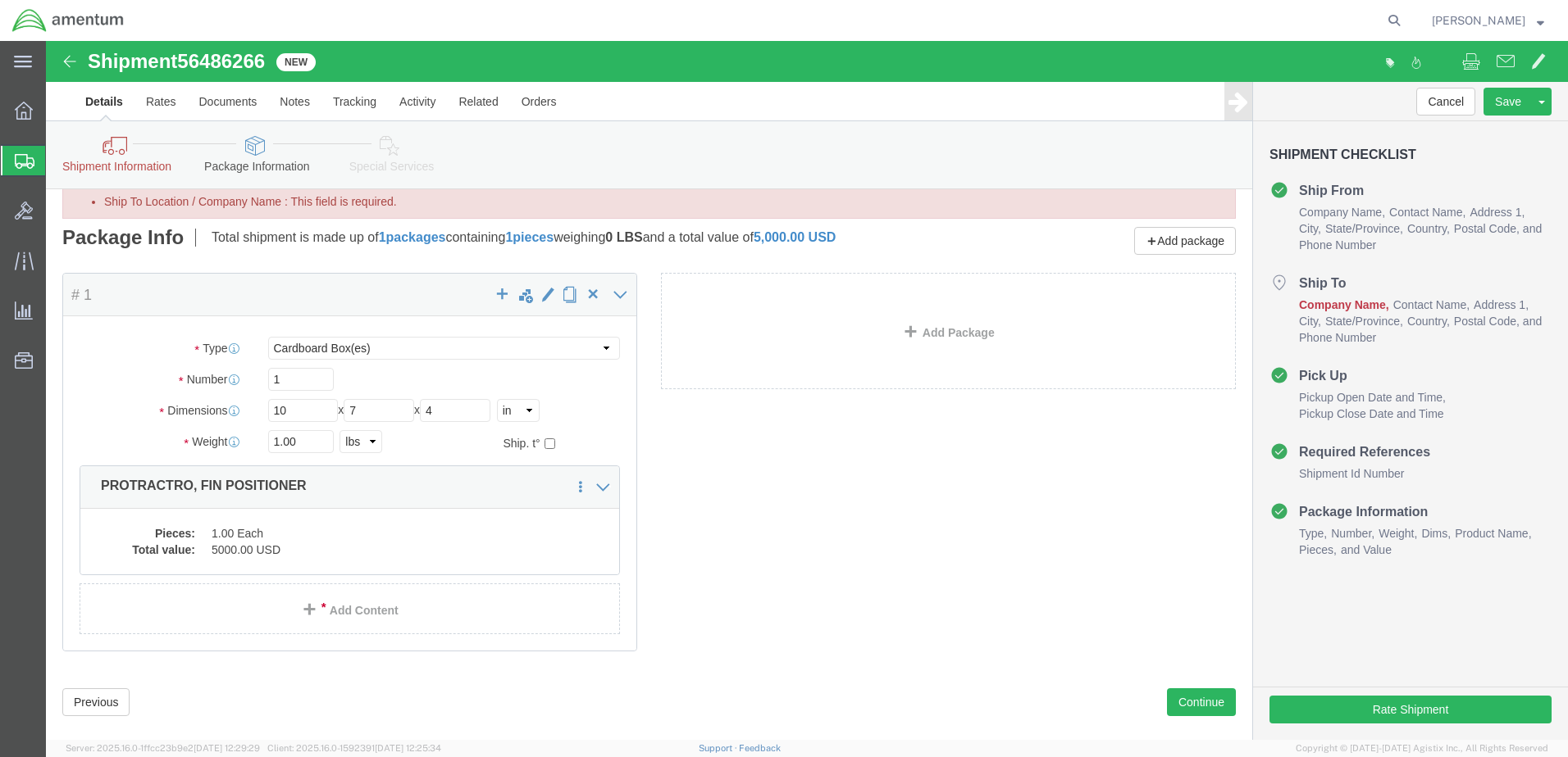
scroll to position [74, 0]
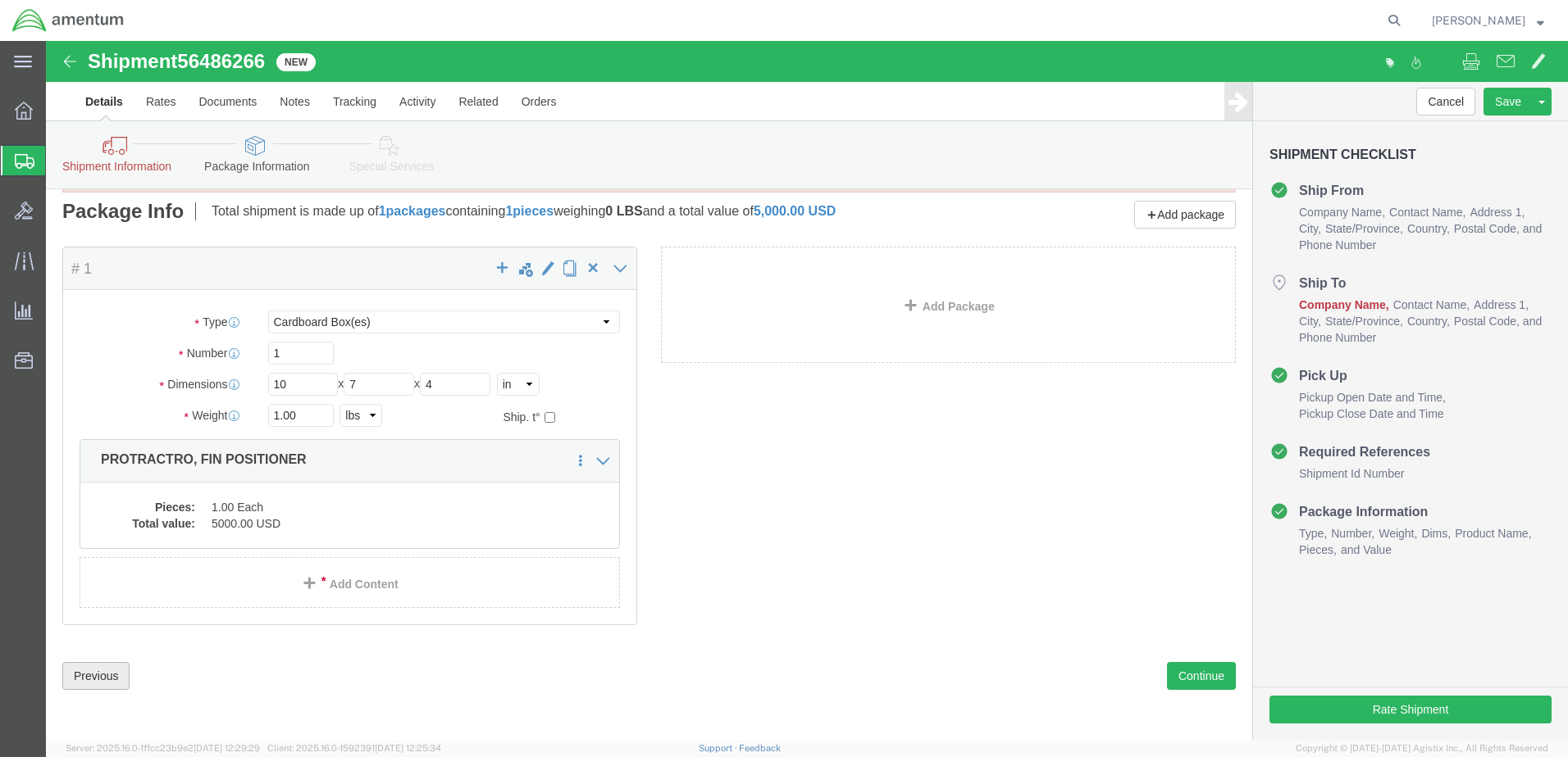
click button "Previous"
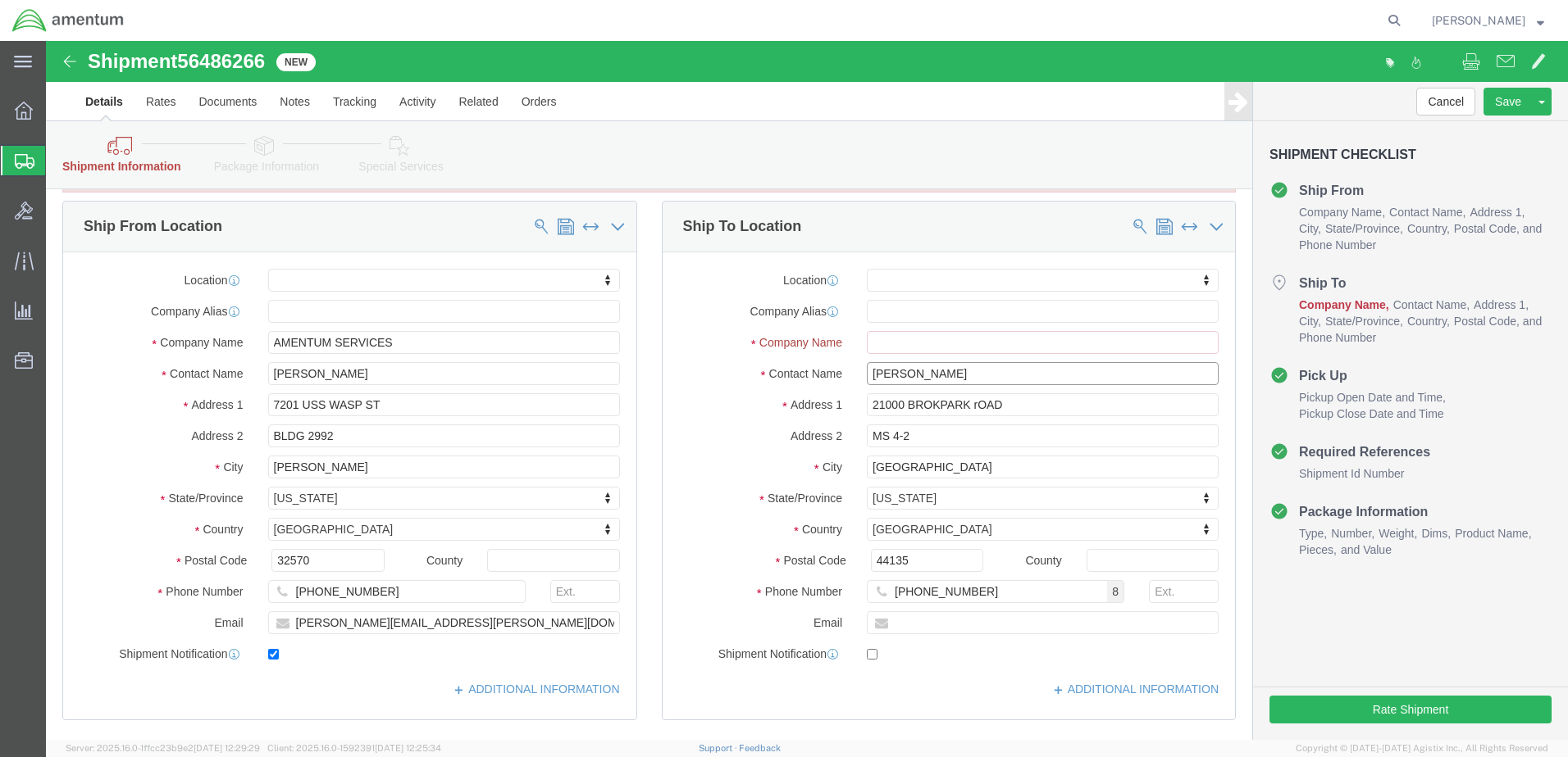
drag, startPoint x: 921, startPoint y: 335, endPoint x: 703, endPoint y: 343, distance: 218.1
click div "Contact Name [PERSON_NAME] [PERSON_NAME]"
click input "Ship To Location / Company Name : This field is required."
paste input "[PERSON_NAME]"
type input "[PERSON_NAME]"
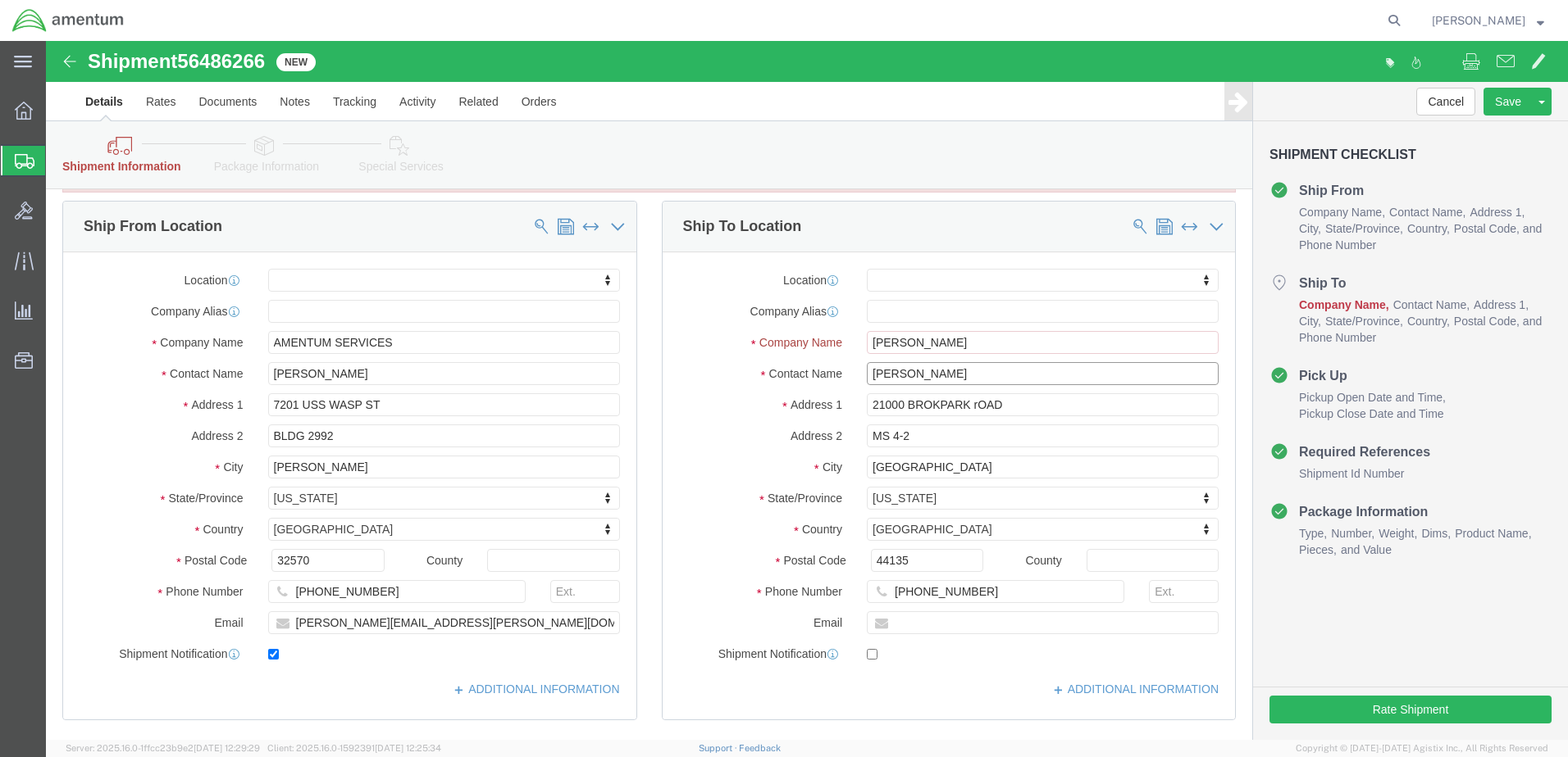
click div "Location My Profile Location [PHONE_NUMBER] [PHONE_NUMBER] [PHONE_NUMBER] [PHON…"
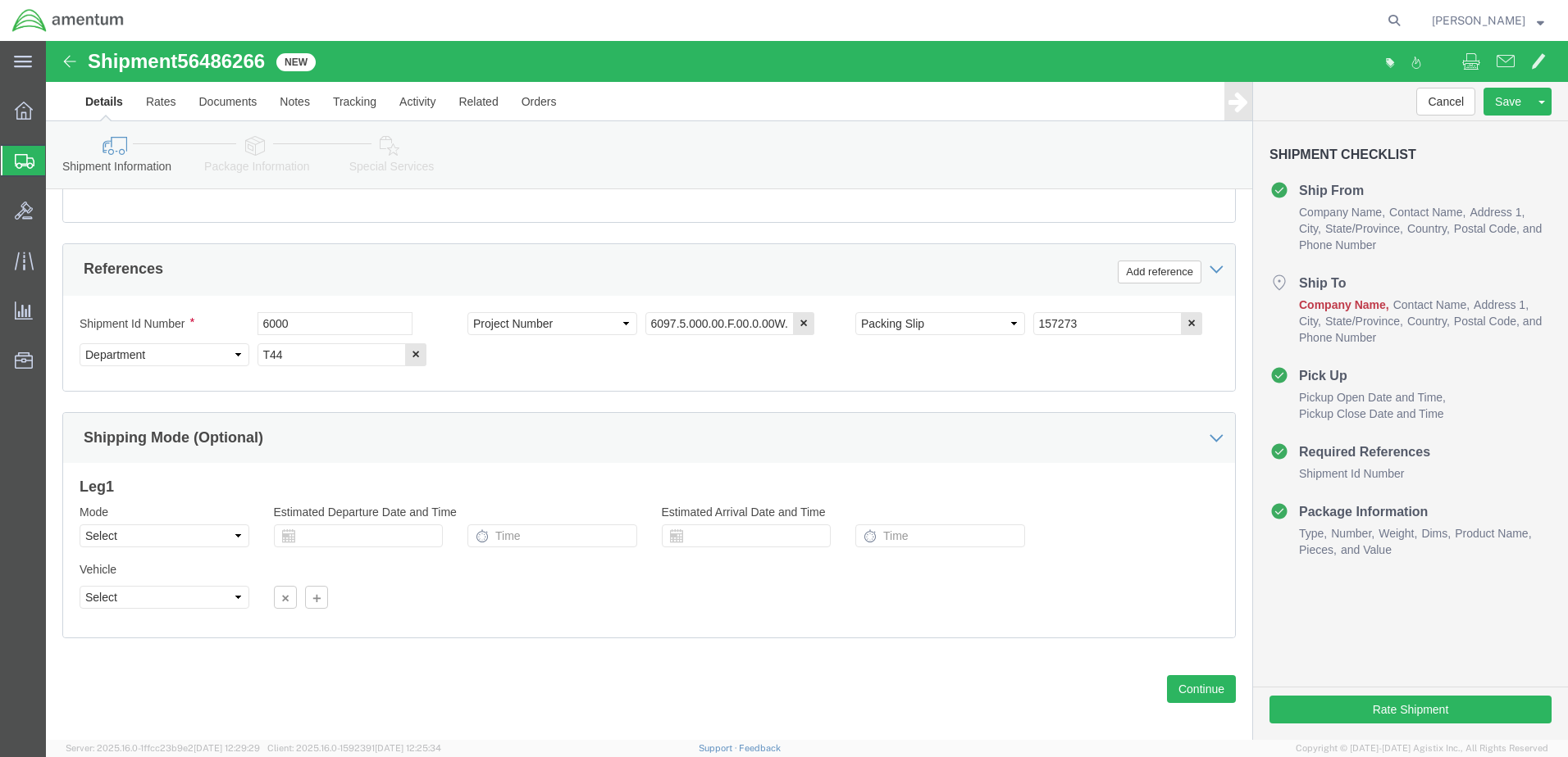
scroll to position [739, 0]
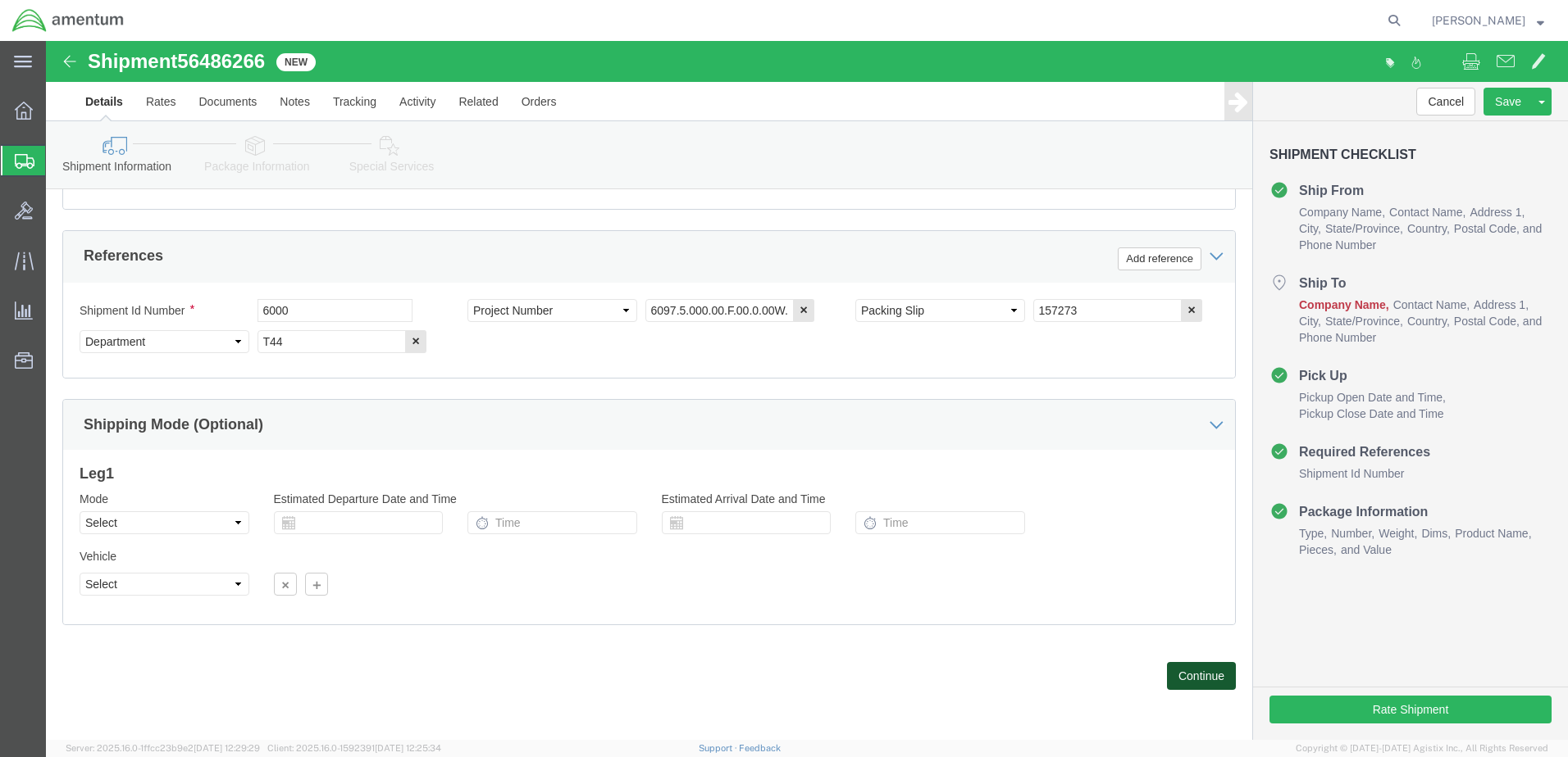
click button "Continue"
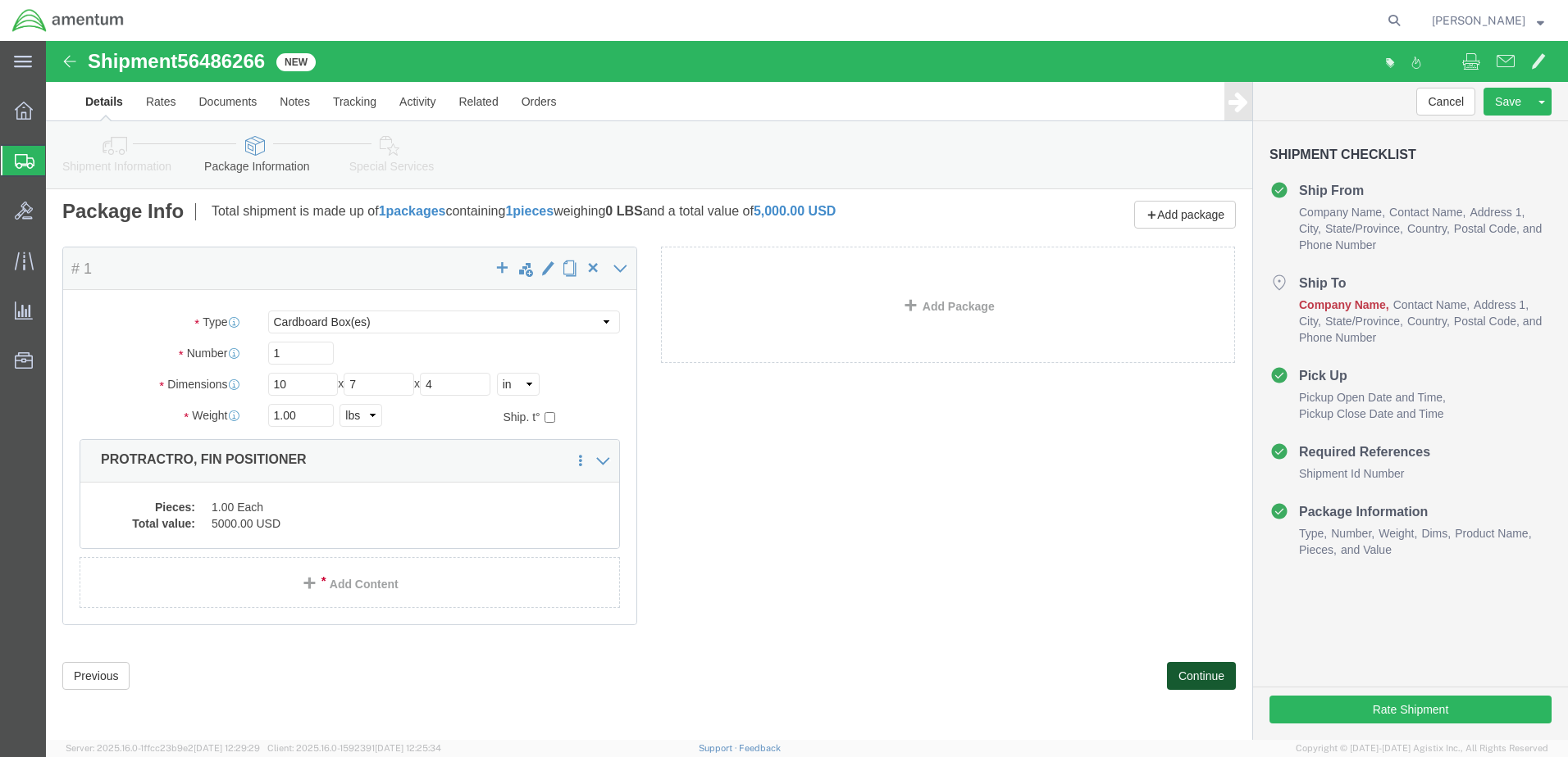
scroll to position [5, 0]
click button "Continue"
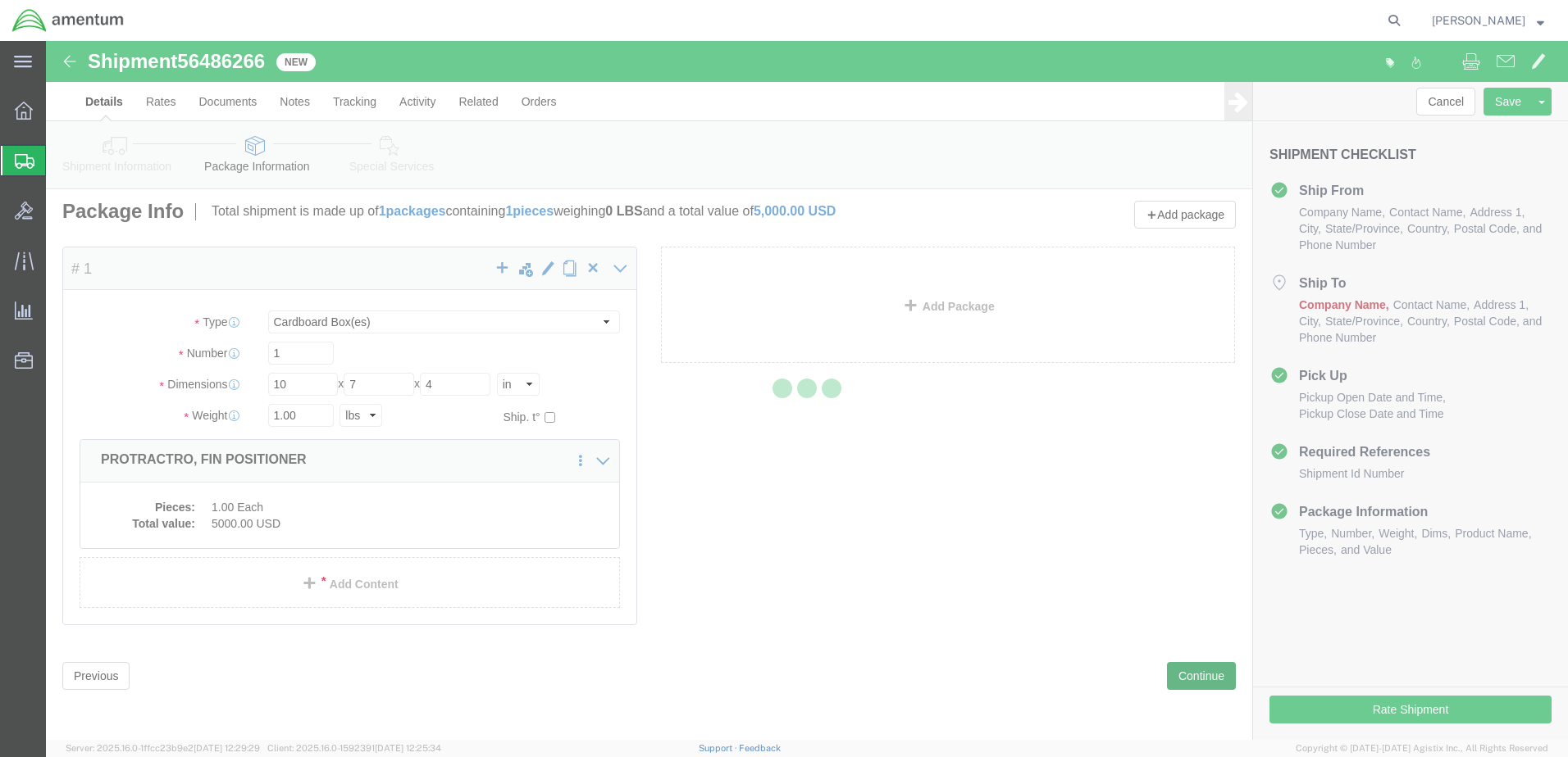
select select
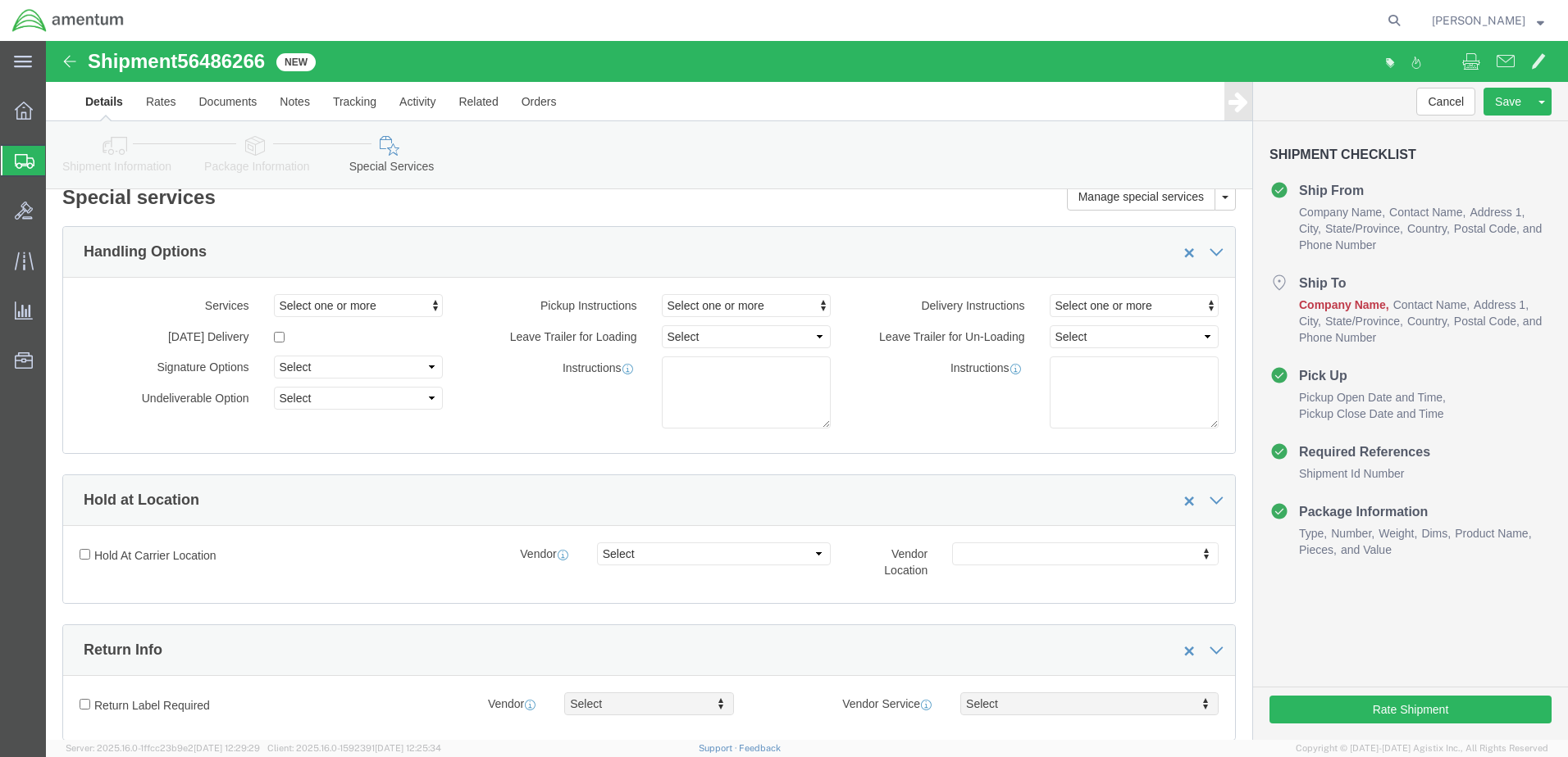
scroll to position [0, 0]
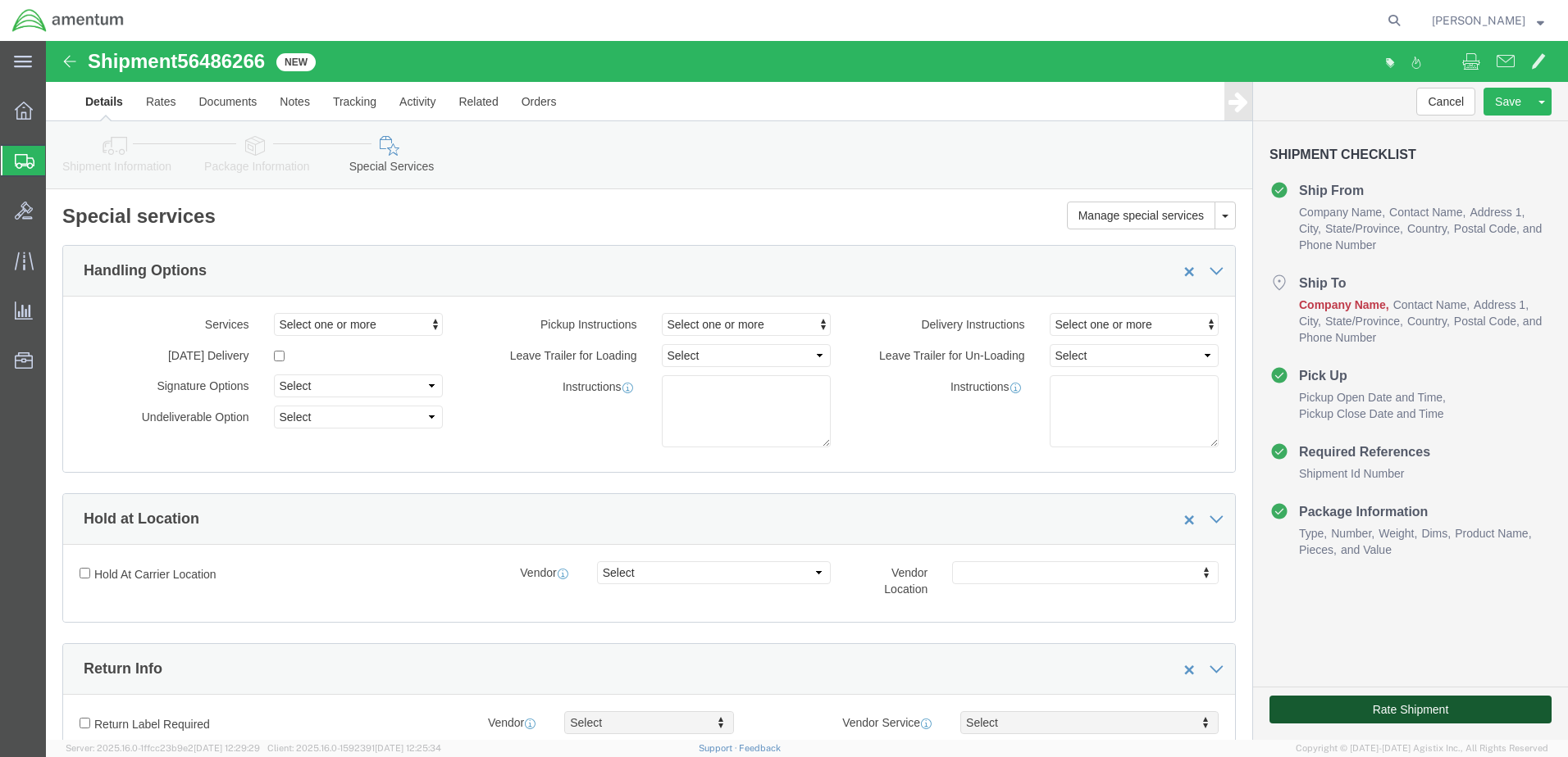
click button "Rate Shipment"
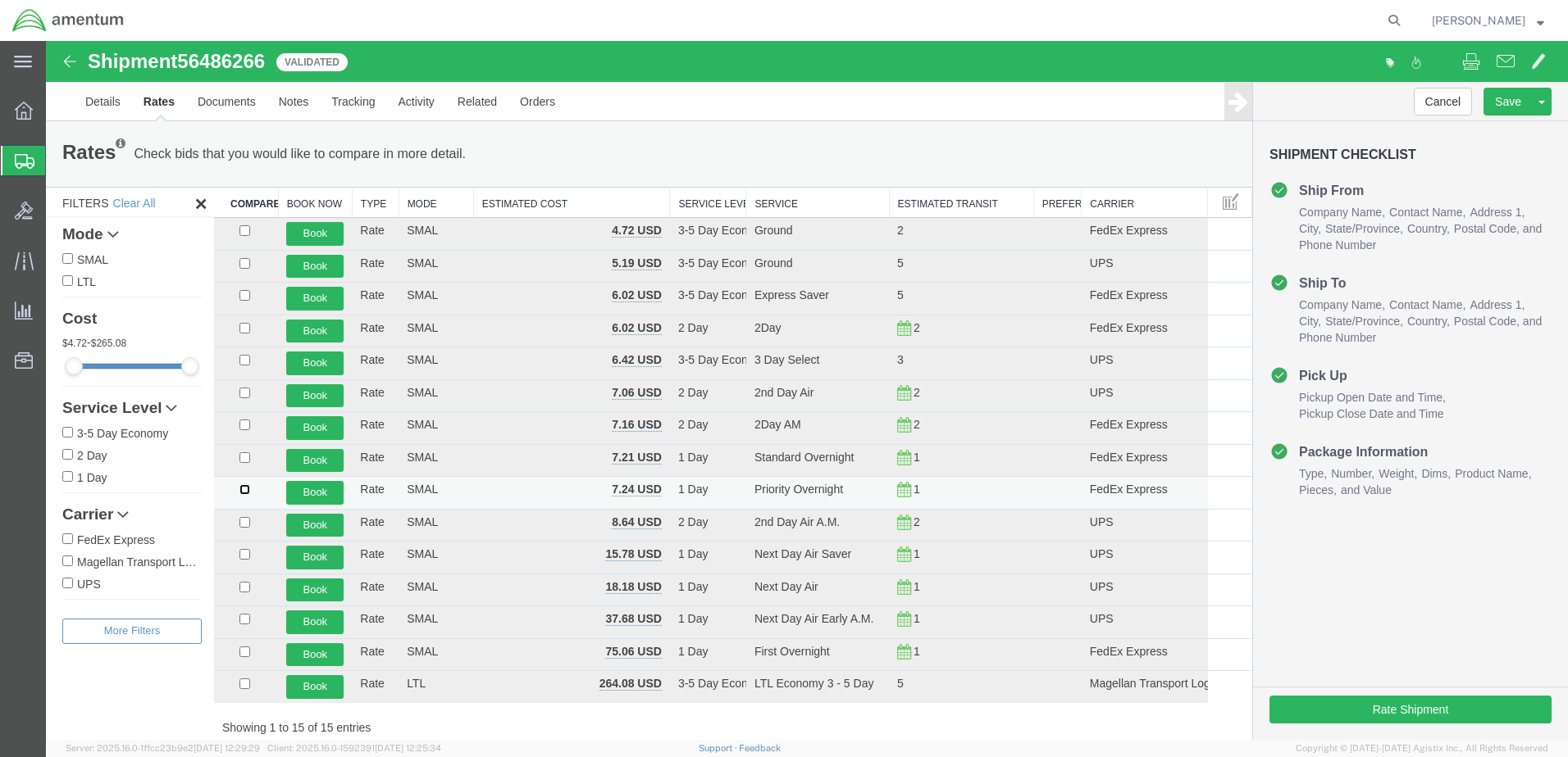
click at [246, 491] on input "checkbox" at bounding box center [245, 490] width 10 height 10
checkbox input "true"
click at [311, 492] on button "Book" at bounding box center [315, 492] width 57 height 23
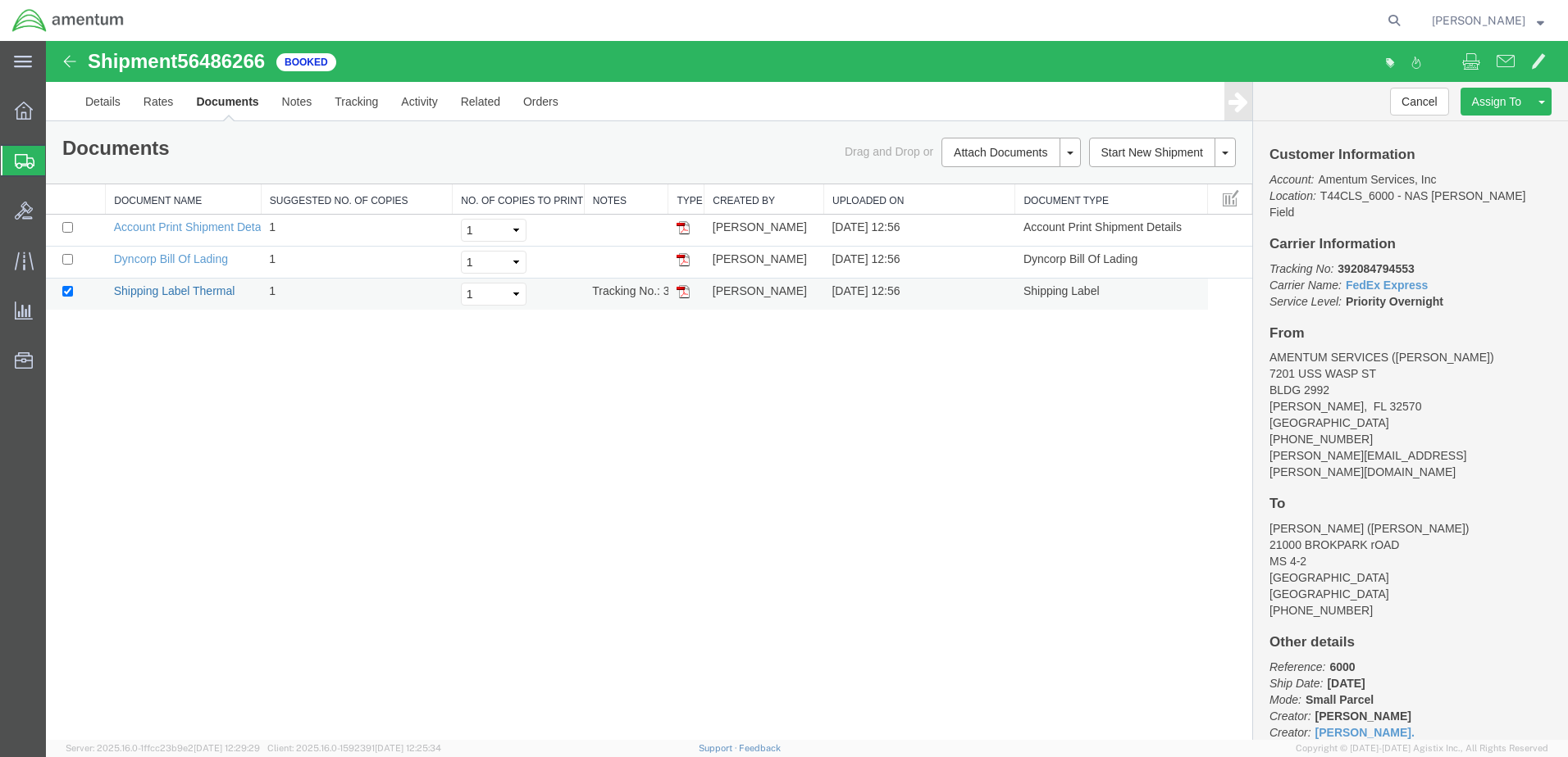
click at [183, 289] on link "Shipping Label Thermal" at bounding box center [174, 291] width 121 height 13
click at [174, 260] on link "Dyncorp Bill Of Lading" at bounding box center [171, 258] width 114 height 13
